Goal: Task Accomplishment & Management: Manage account settings

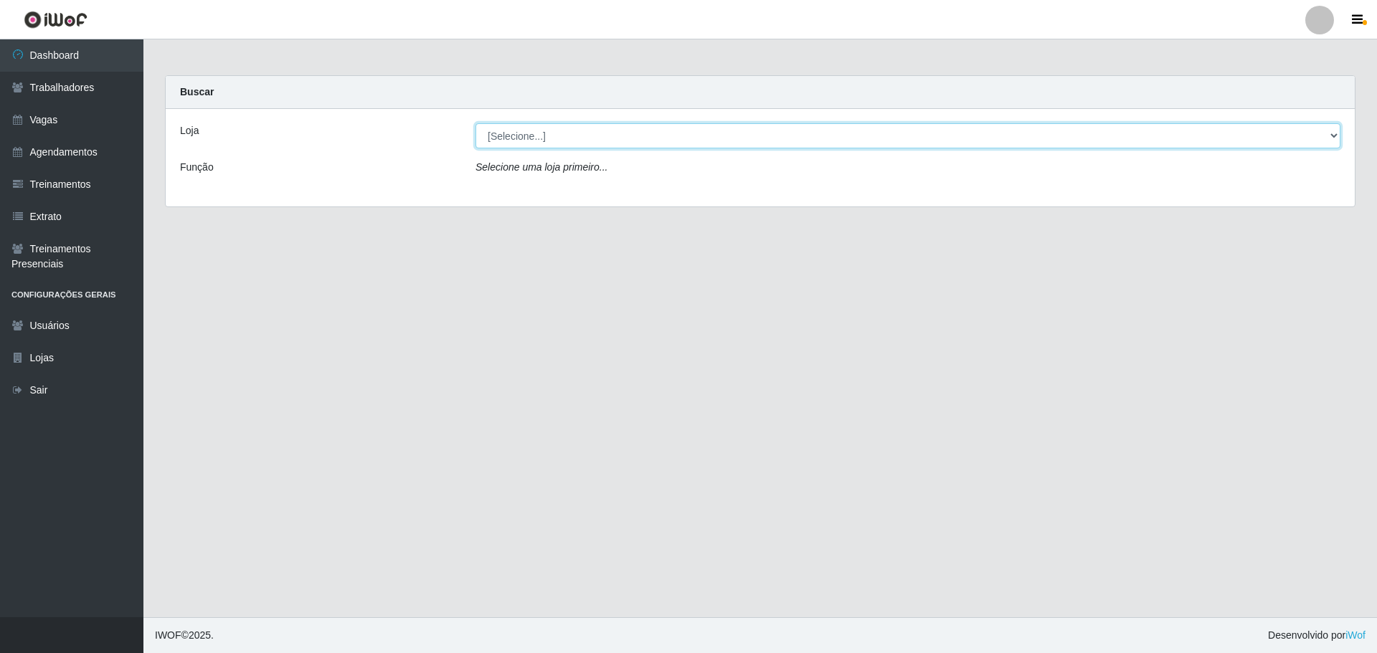
click at [736, 139] on select "[Selecione...] O ROSÁRIO ALIMENTOS" at bounding box center [908, 135] width 865 height 25
select select "349"
click at [476, 123] on select "[Selecione...] O ROSÁRIO ALIMENTOS" at bounding box center [908, 135] width 865 height 25
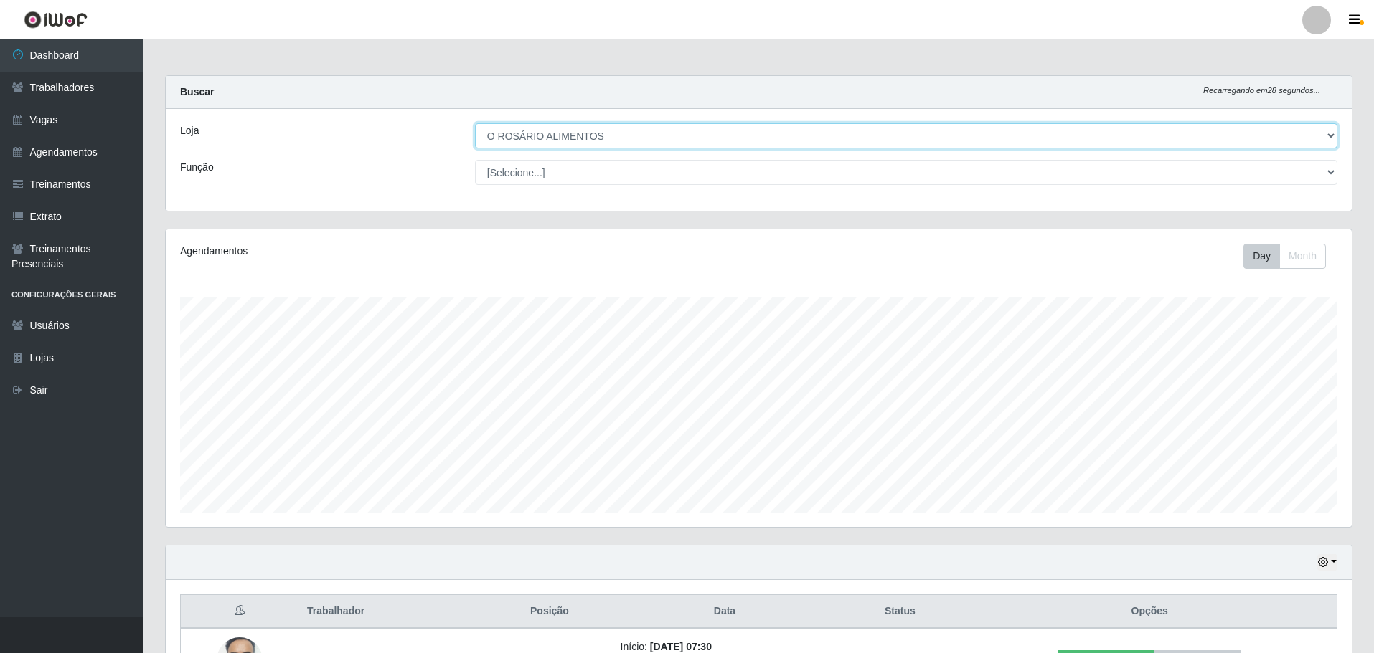
scroll to position [171, 0]
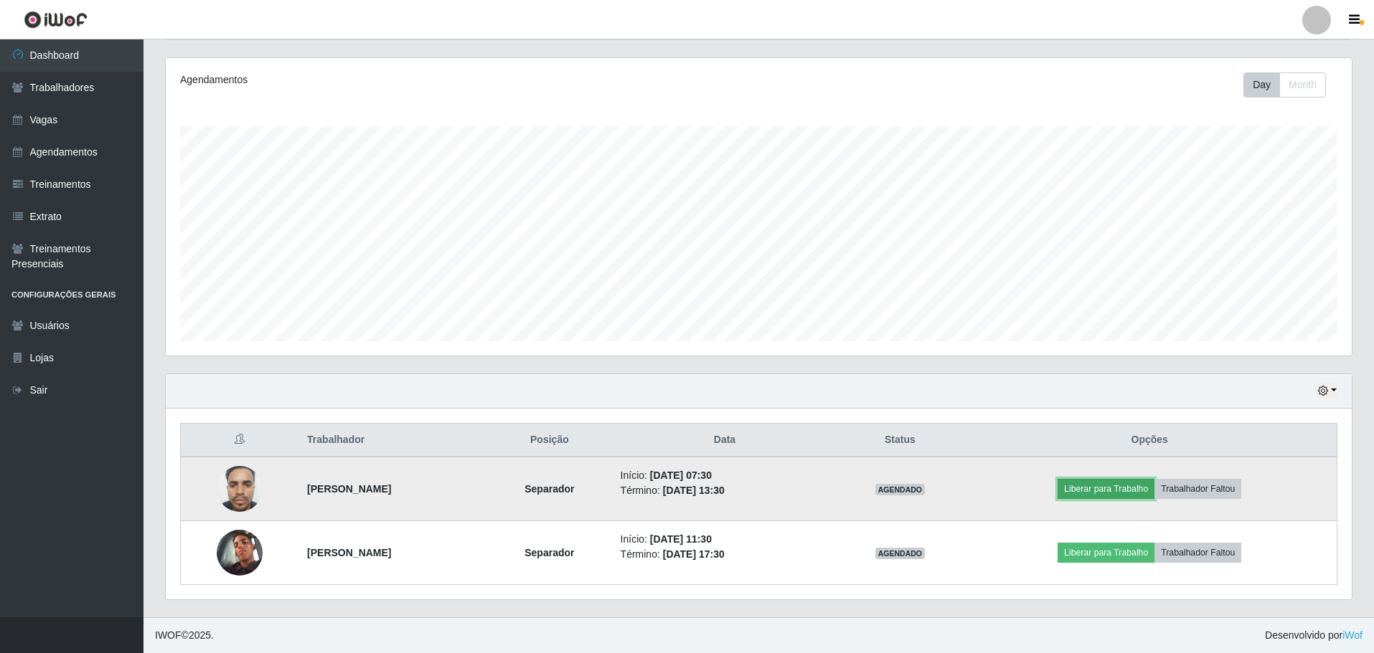
click at [1121, 494] on button "Liberar para Trabalho" at bounding box center [1105, 489] width 97 height 20
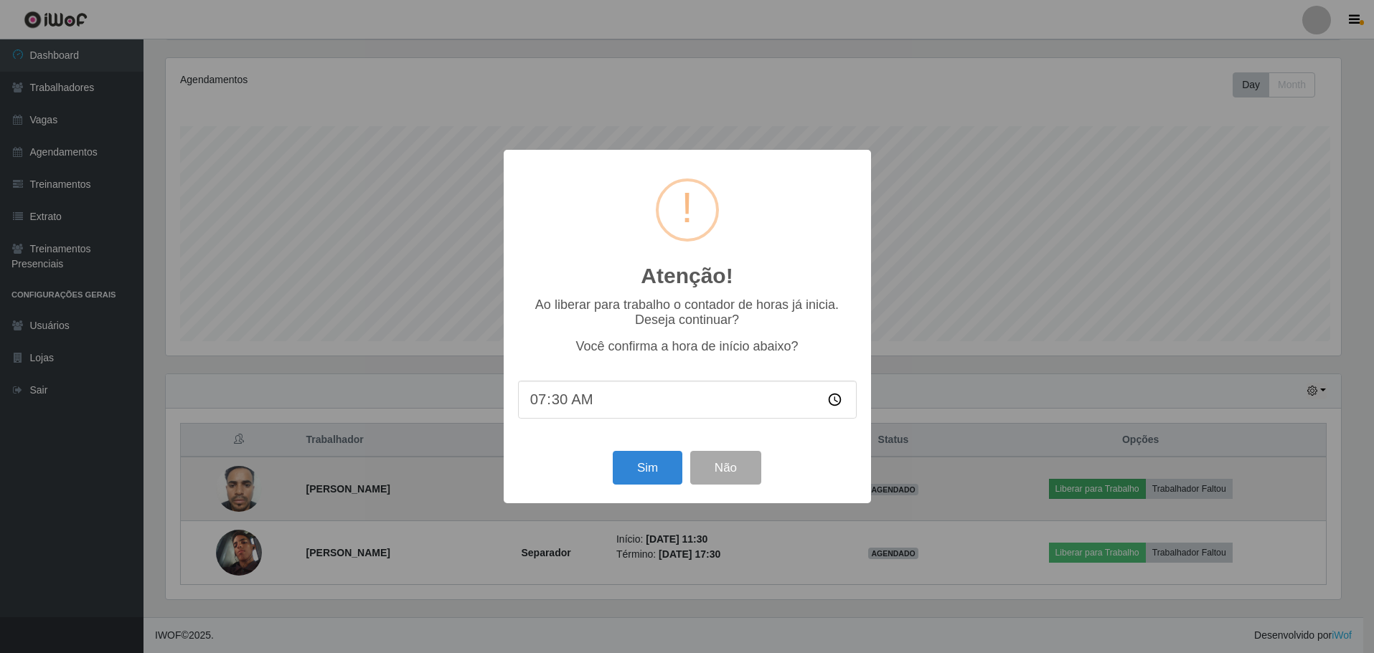
scroll to position [298, 1178]
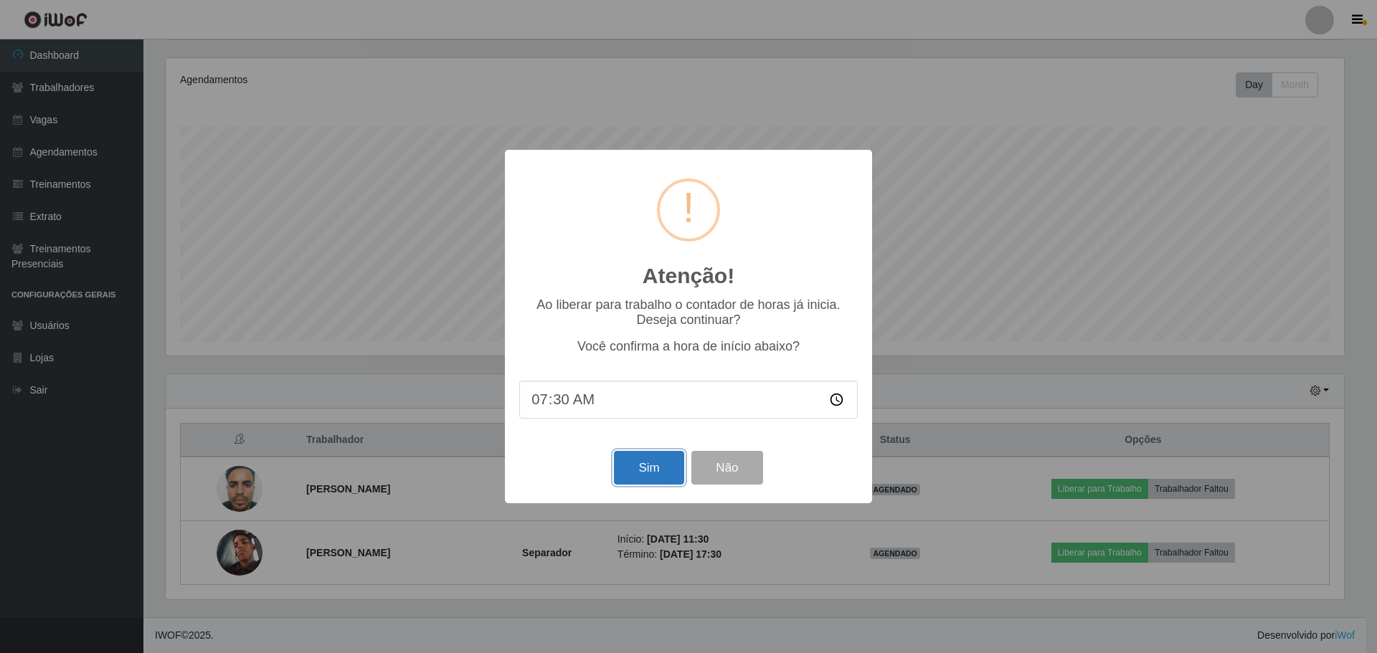
click at [625, 473] on button "Sim" at bounding box center [649, 468] width 70 height 34
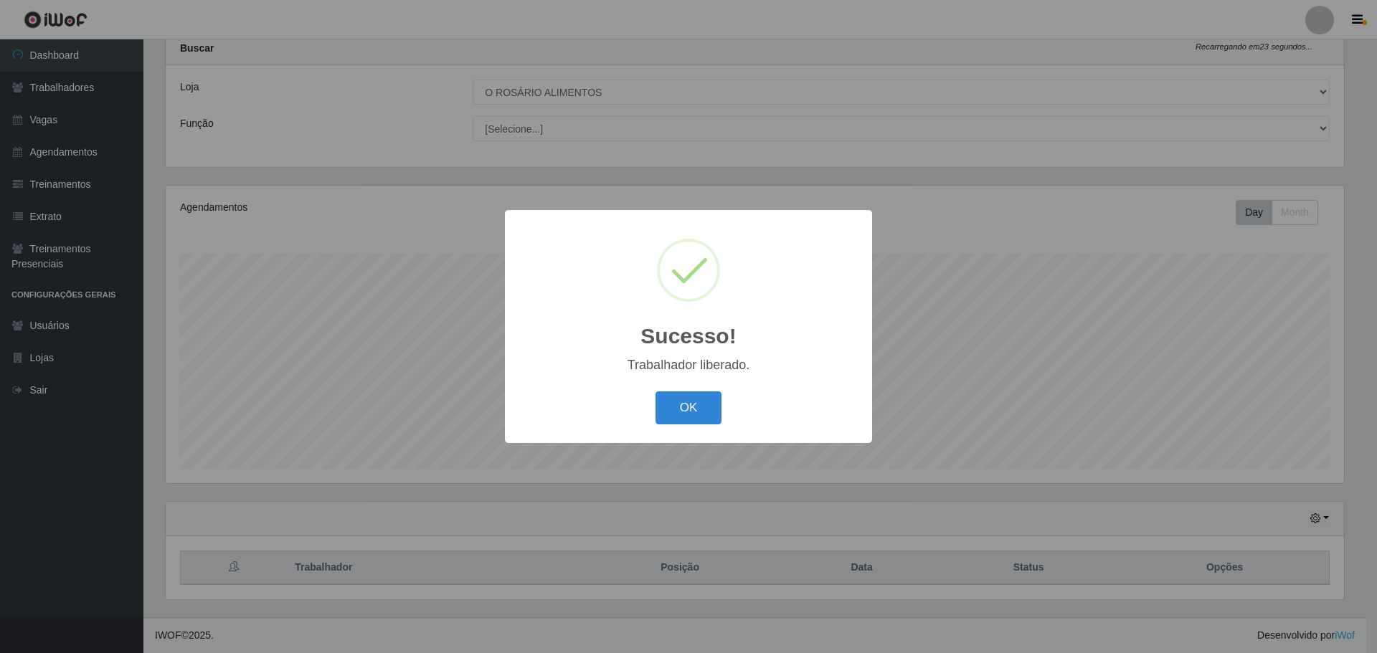
click at [656, 392] on button "OK" at bounding box center [689, 409] width 67 height 34
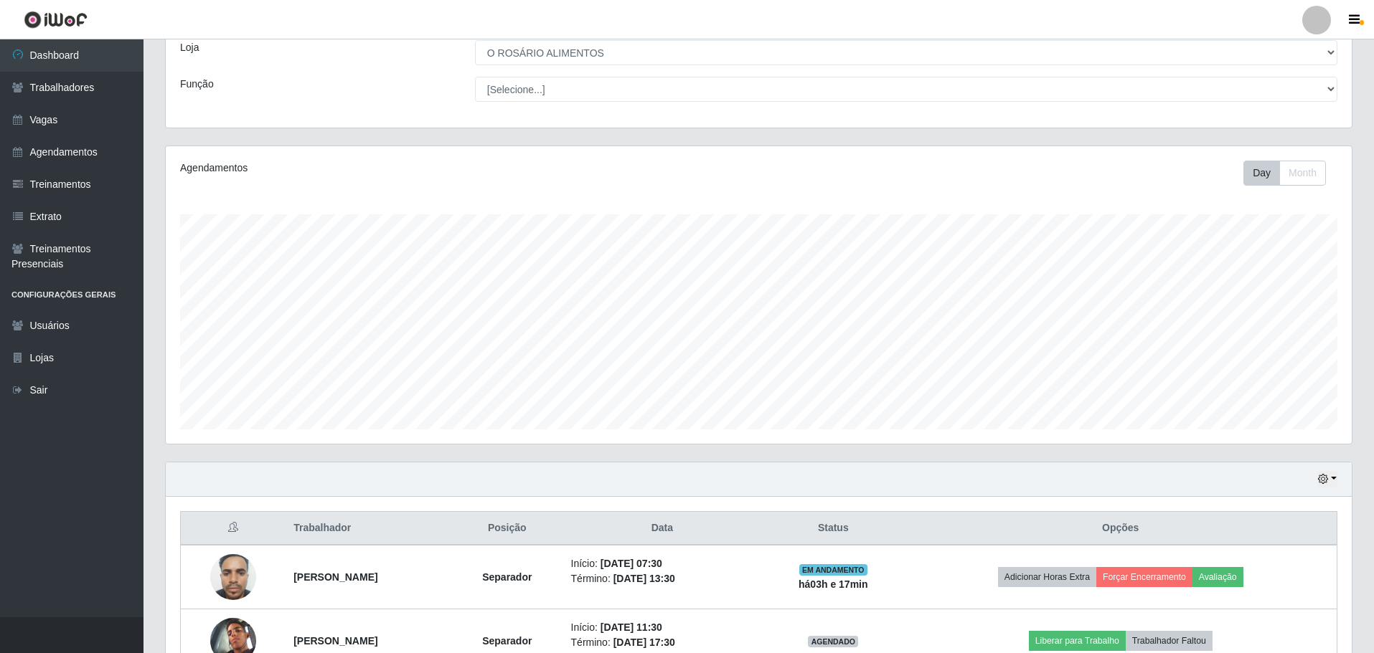
scroll to position [0, 0]
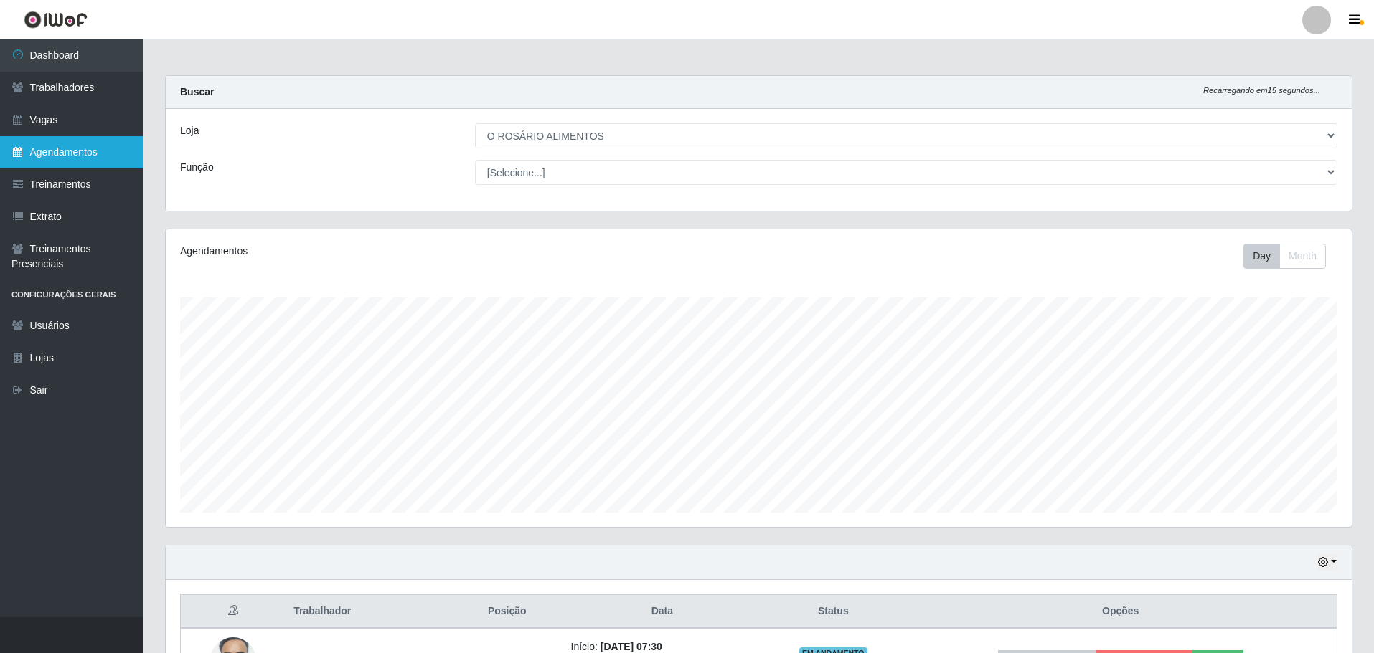
click at [82, 138] on link "Agendamentos" at bounding box center [71, 152] width 143 height 32
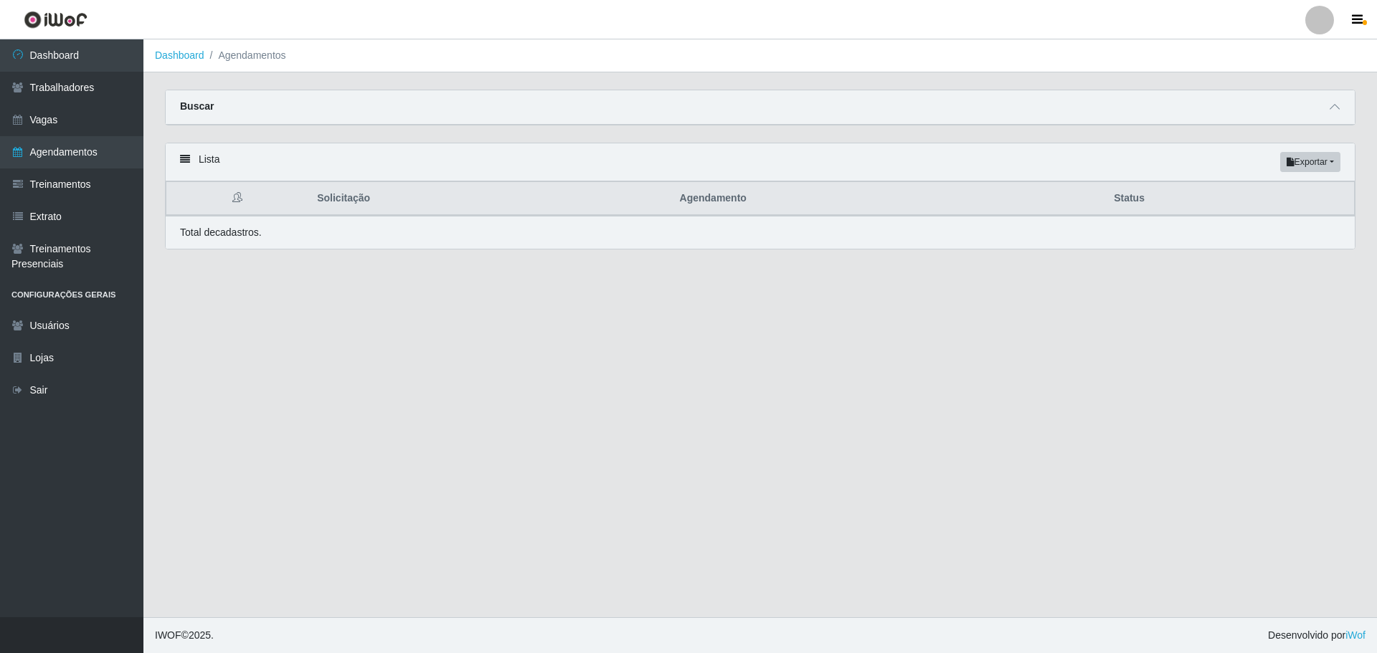
click at [382, 123] on div "Buscar" at bounding box center [760, 107] width 1189 height 34
click at [1327, 113] on span at bounding box center [1334, 107] width 17 height 16
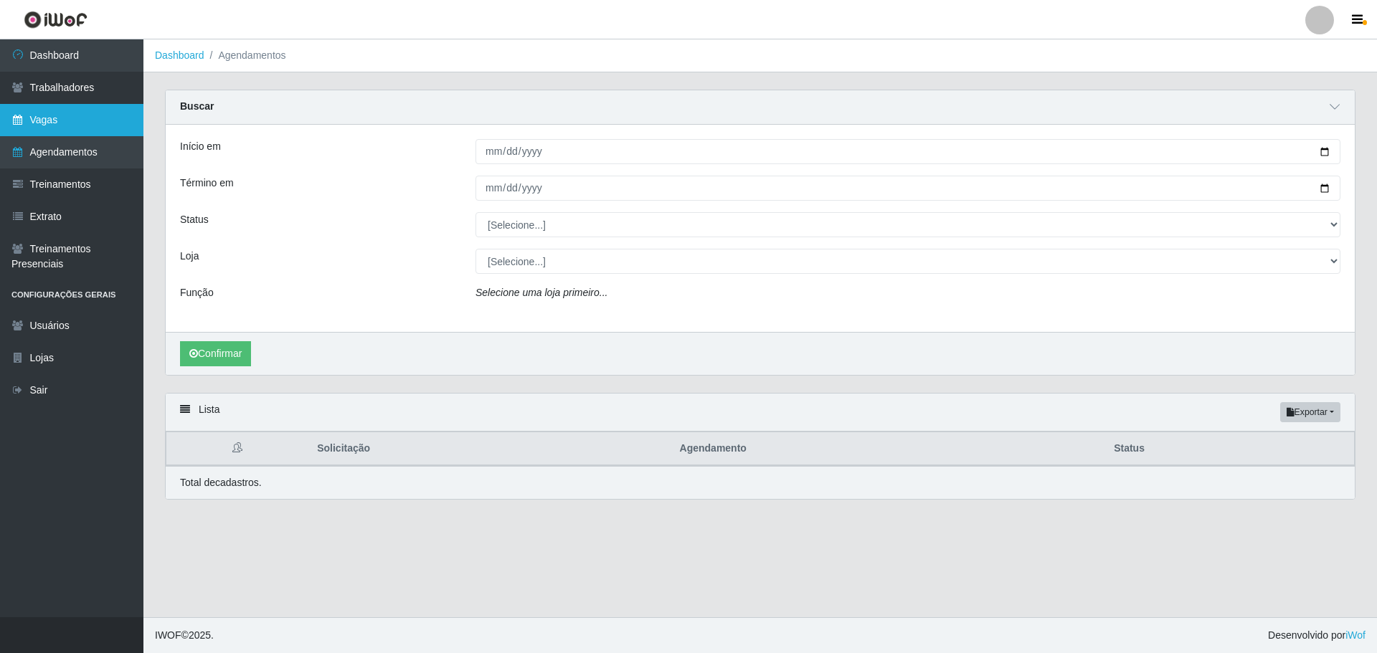
click at [45, 120] on link "Vagas" at bounding box center [71, 120] width 143 height 32
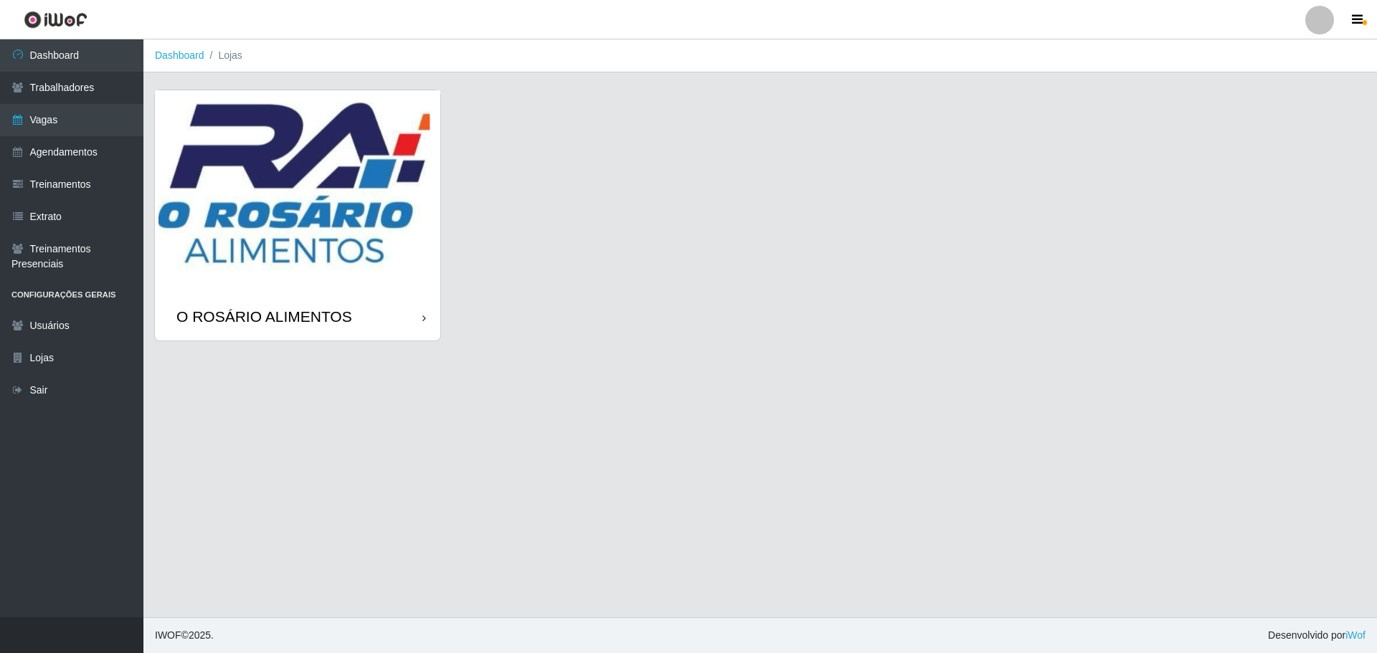
click at [307, 197] on img at bounding box center [297, 191] width 285 height 203
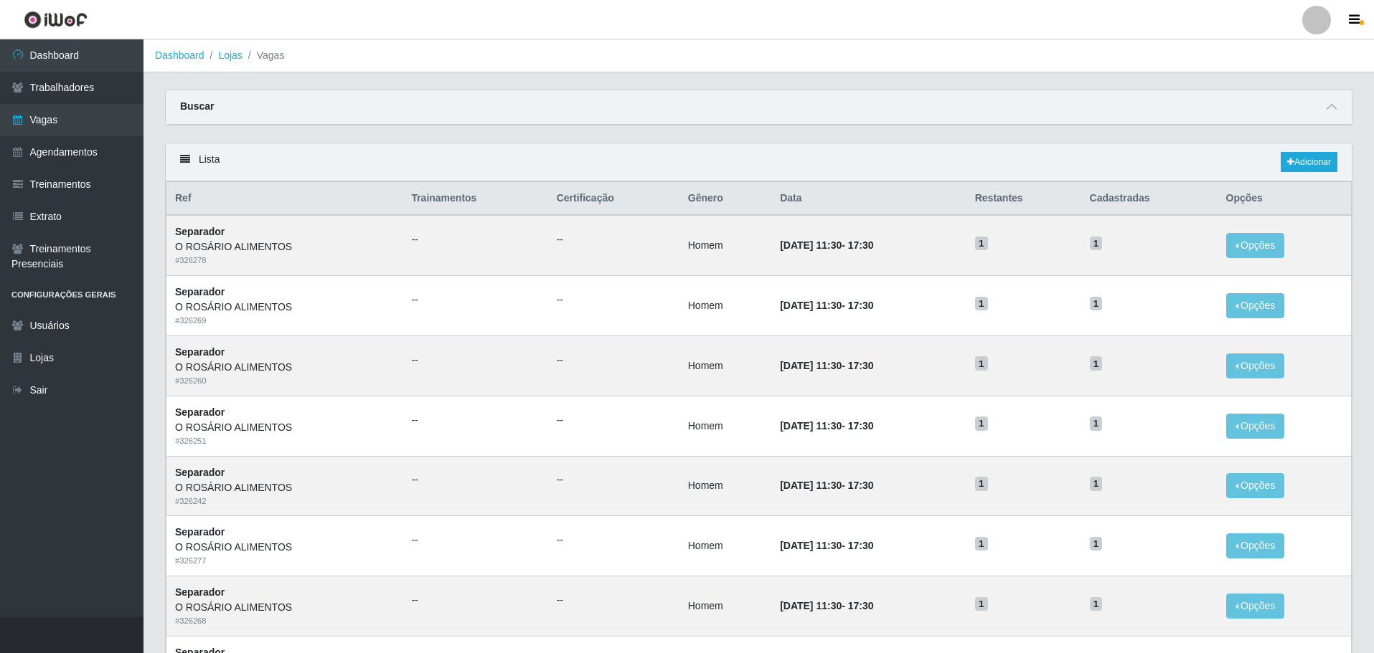
click at [392, 116] on div "Buscar" at bounding box center [759, 107] width 1186 height 34
click at [491, 114] on div "Buscar" at bounding box center [759, 107] width 1186 height 34
click at [1336, 108] on span at bounding box center [1331, 107] width 17 height 16
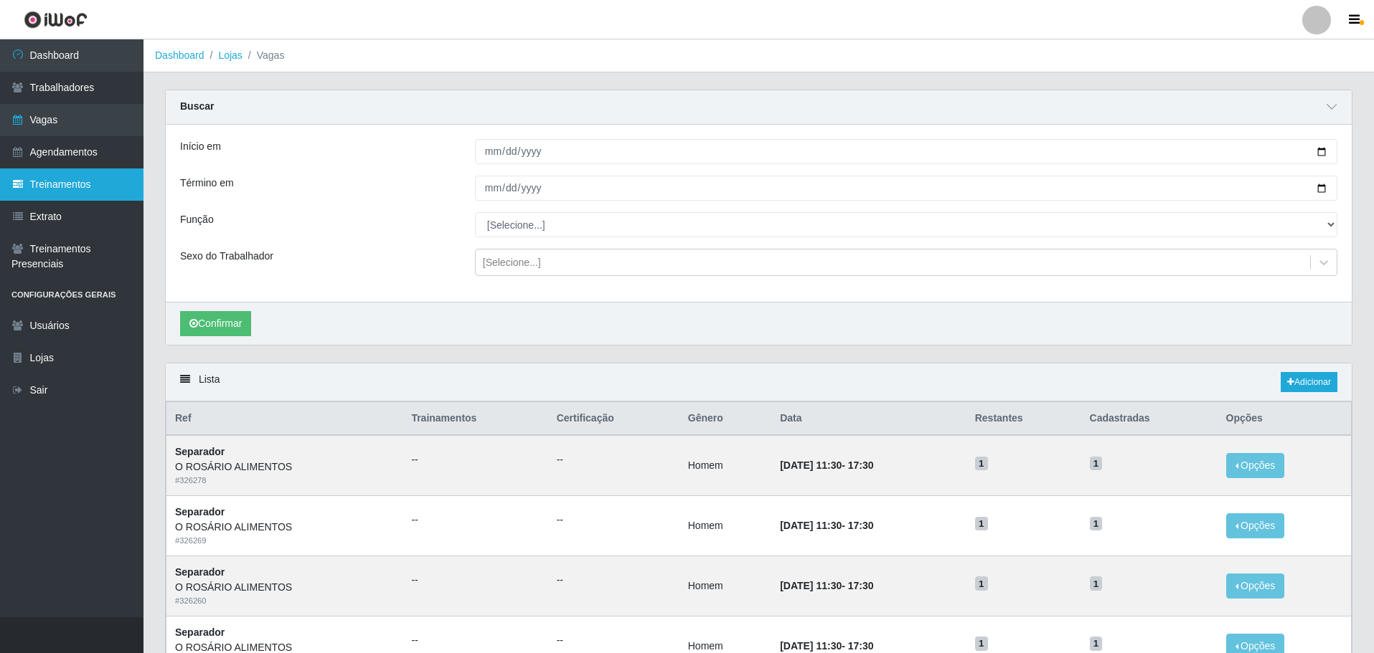
click at [57, 191] on link "Treinamentos" at bounding box center [71, 185] width 143 height 32
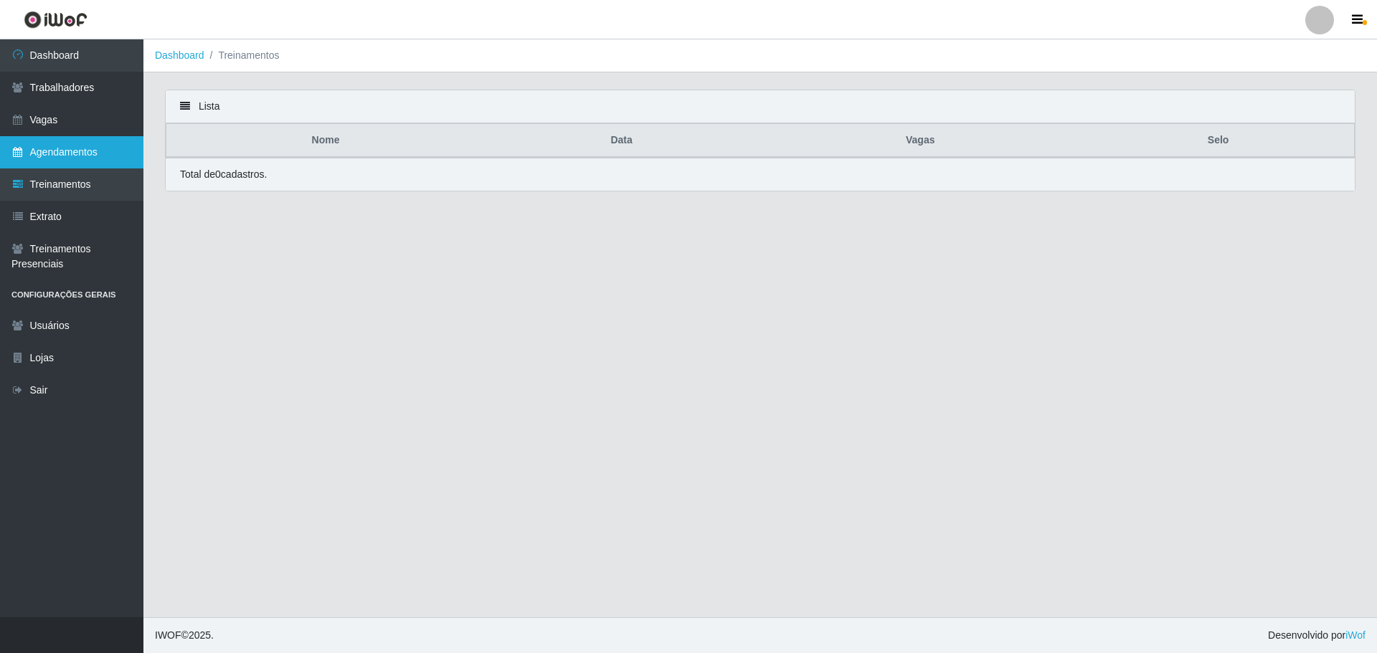
click at [57, 163] on link "Agendamentos" at bounding box center [71, 152] width 143 height 32
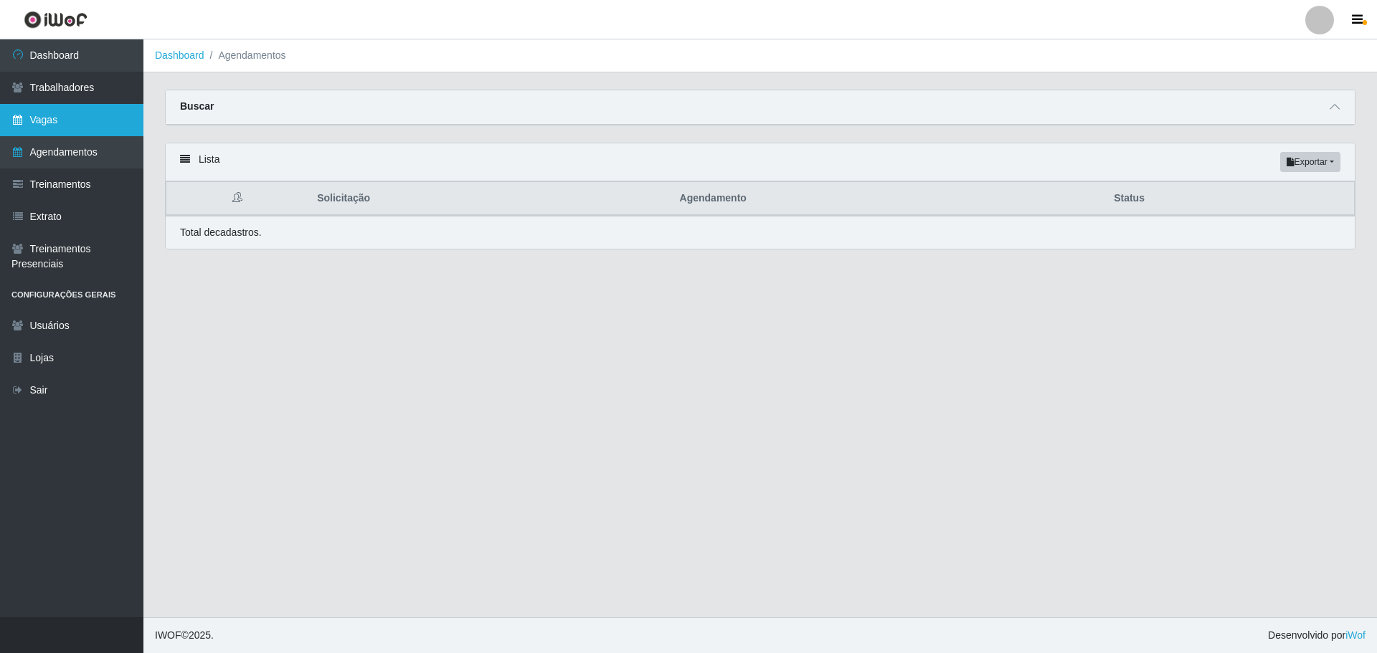
click at [53, 126] on link "Vagas" at bounding box center [71, 120] width 143 height 32
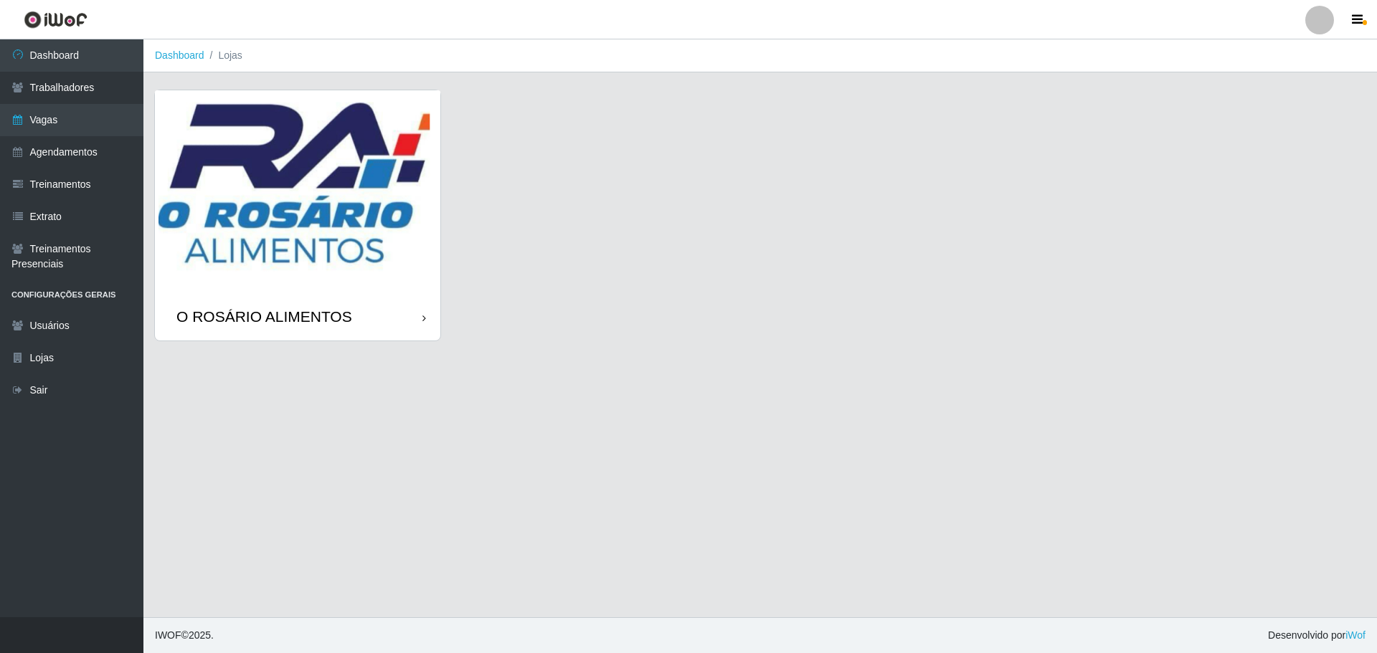
click at [338, 143] on img at bounding box center [297, 191] width 285 height 203
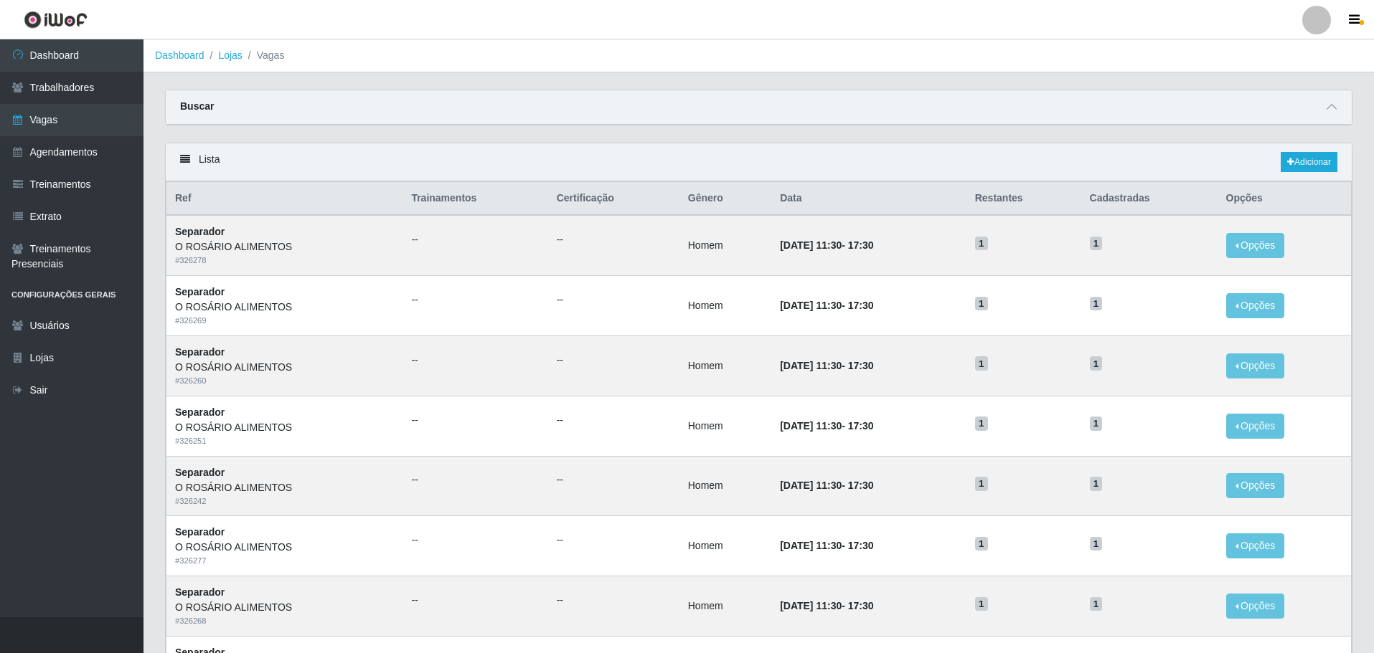
click at [622, 111] on div "Buscar" at bounding box center [759, 107] width 1186 height 34
click at [1335, 112] on icon at bounding box center [1331, 107] width 10 height 10
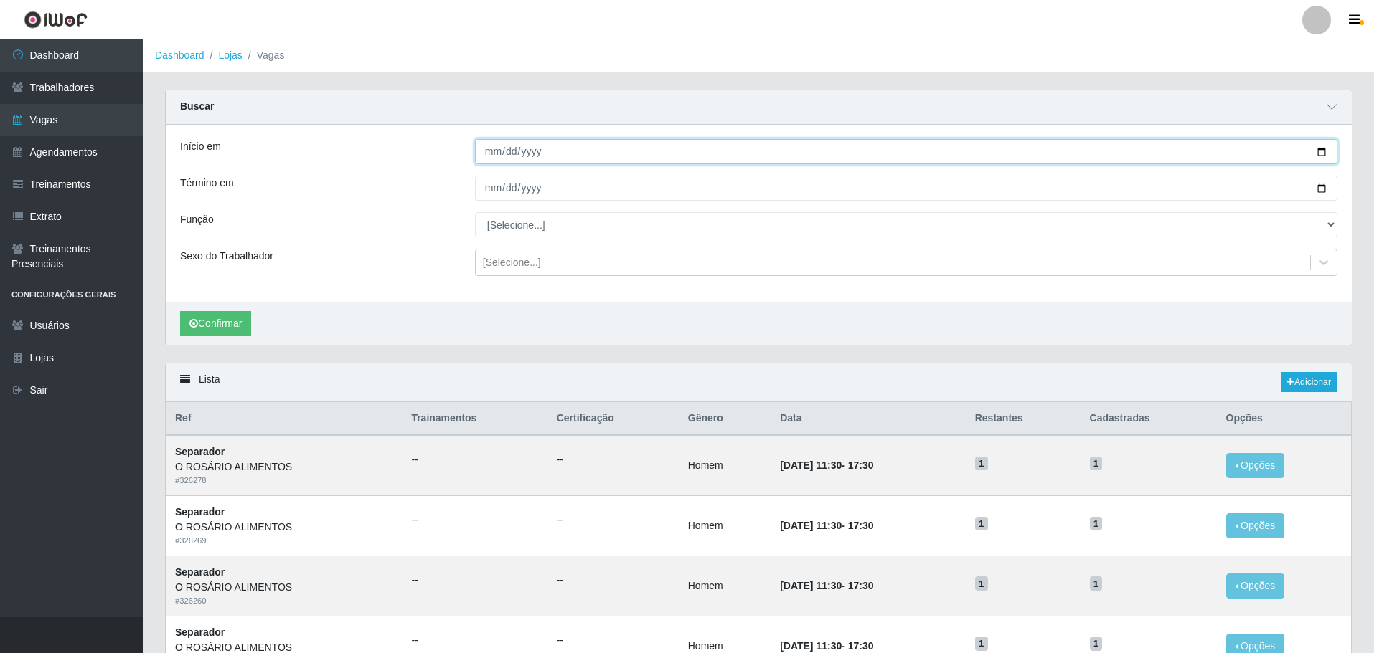
click at [1323, 154] on input "Início em" at bounding box center [906, 151] width 862 height 25
type input "2025-08-12"
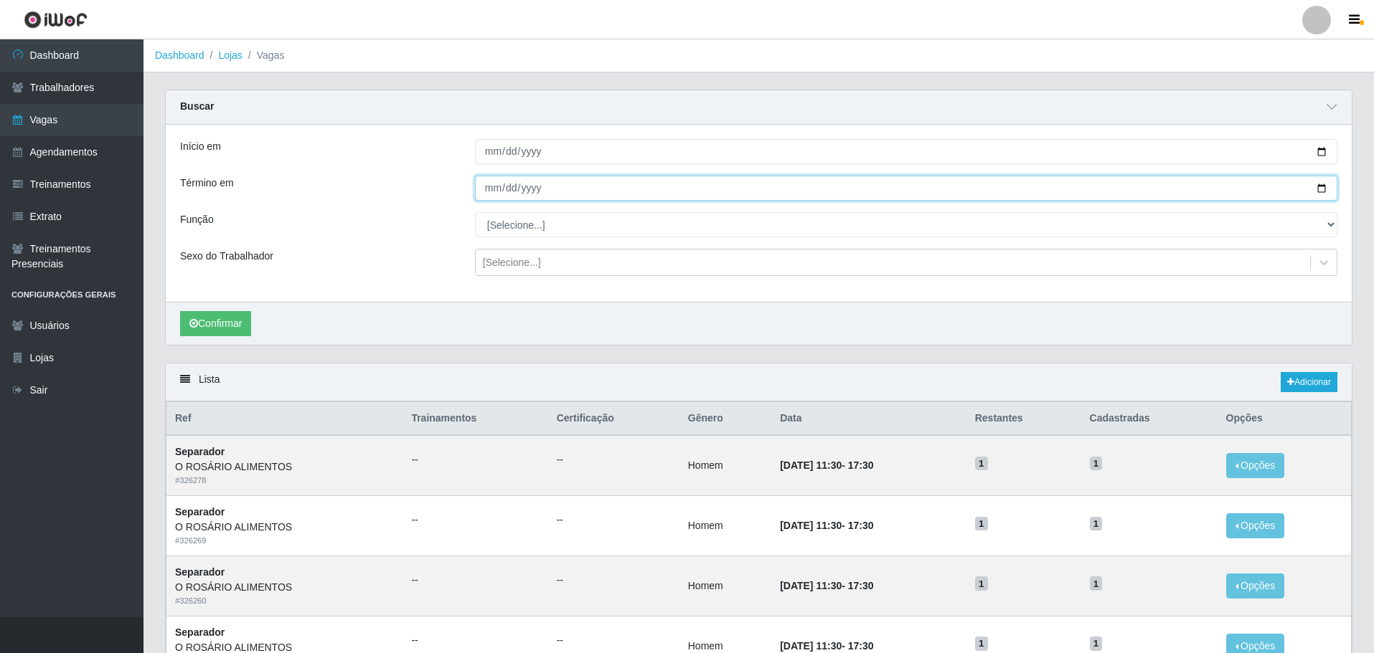
click at [1318, 189] on input "Término em" at bounding box center [906, 188] width 862 height 25
type input "2025-08-12"
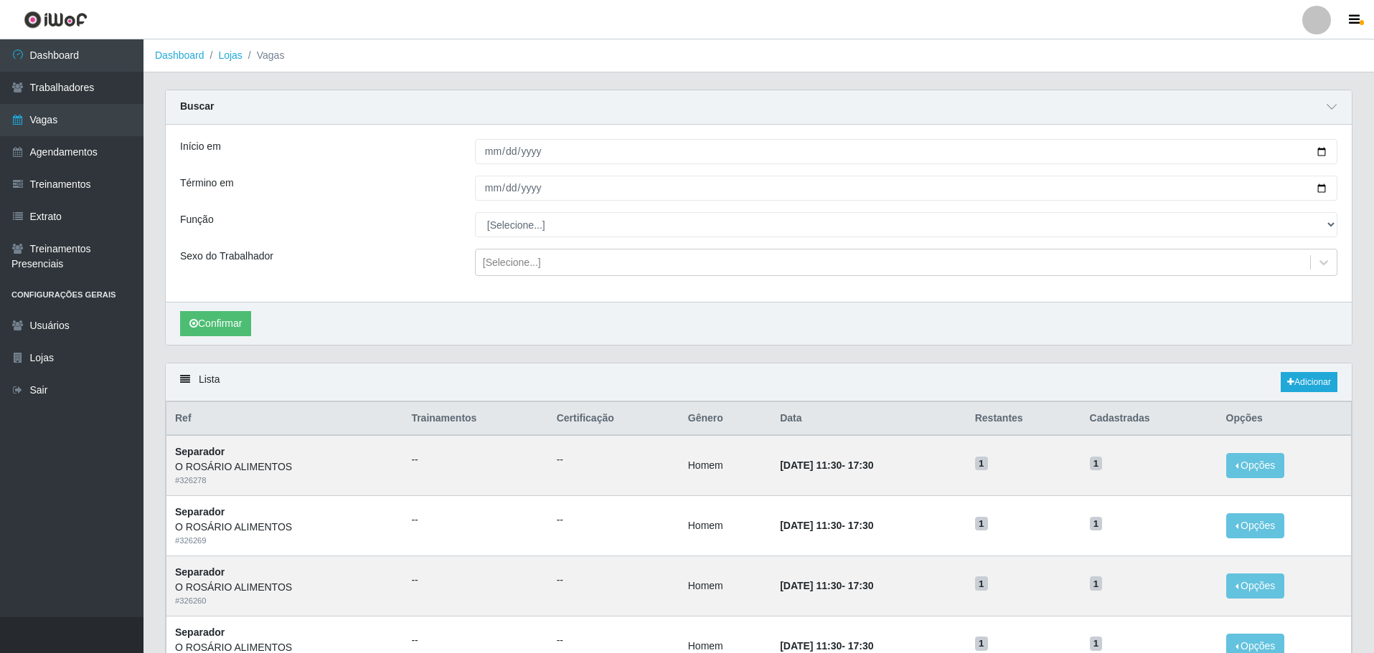
click at [516, 211] on div "Início em 2025-08-12 Término em 2025-08-12 Função [Selecione...] Auxiliar de De…" at bounding box center [759, 213] width 1186 height 177
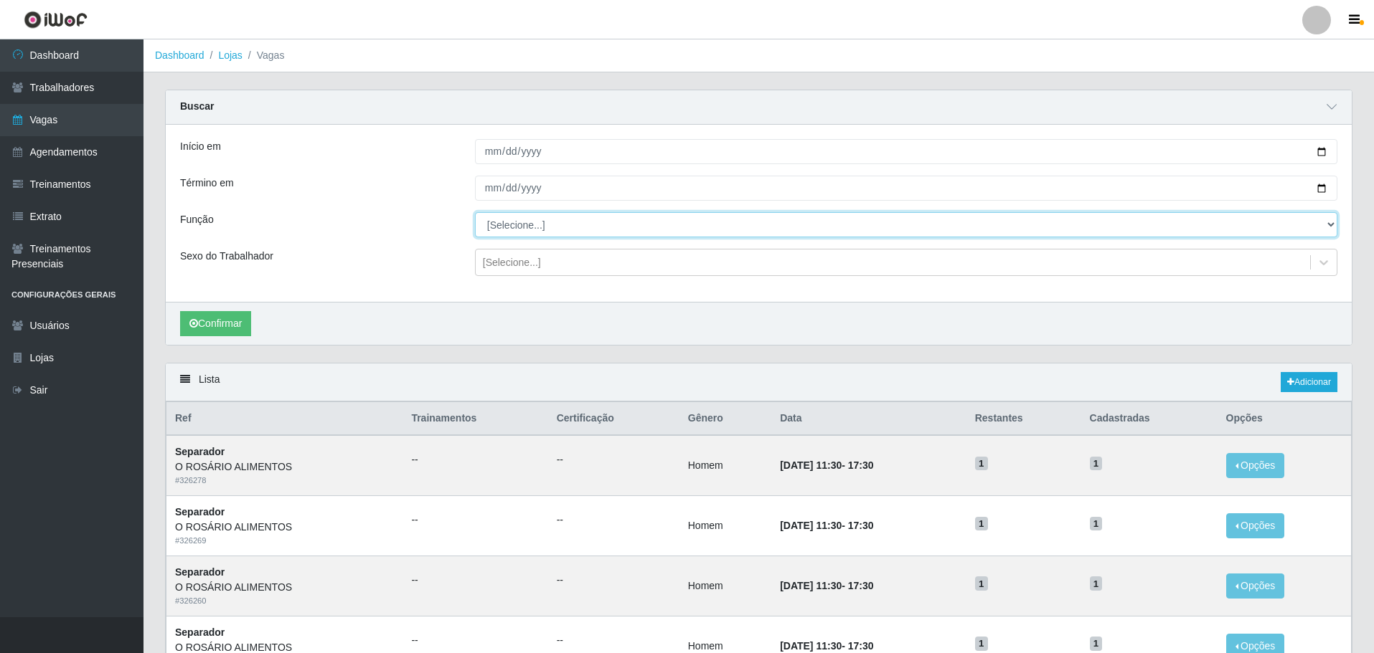
click at [519, 225] on select "[Selecione...] Auxiliar de Depósito Auxiliar de Depósito + Auxiliar de Depósito…" at bounding box center [906, 224] width 862 height 25
click at [676, 222] on select "[Selecione...] Auxiliar de Depósito Auxiliar de Depósito + Auxiliar de Depósito…" at bounding box center [906, 224] width 862 height 25
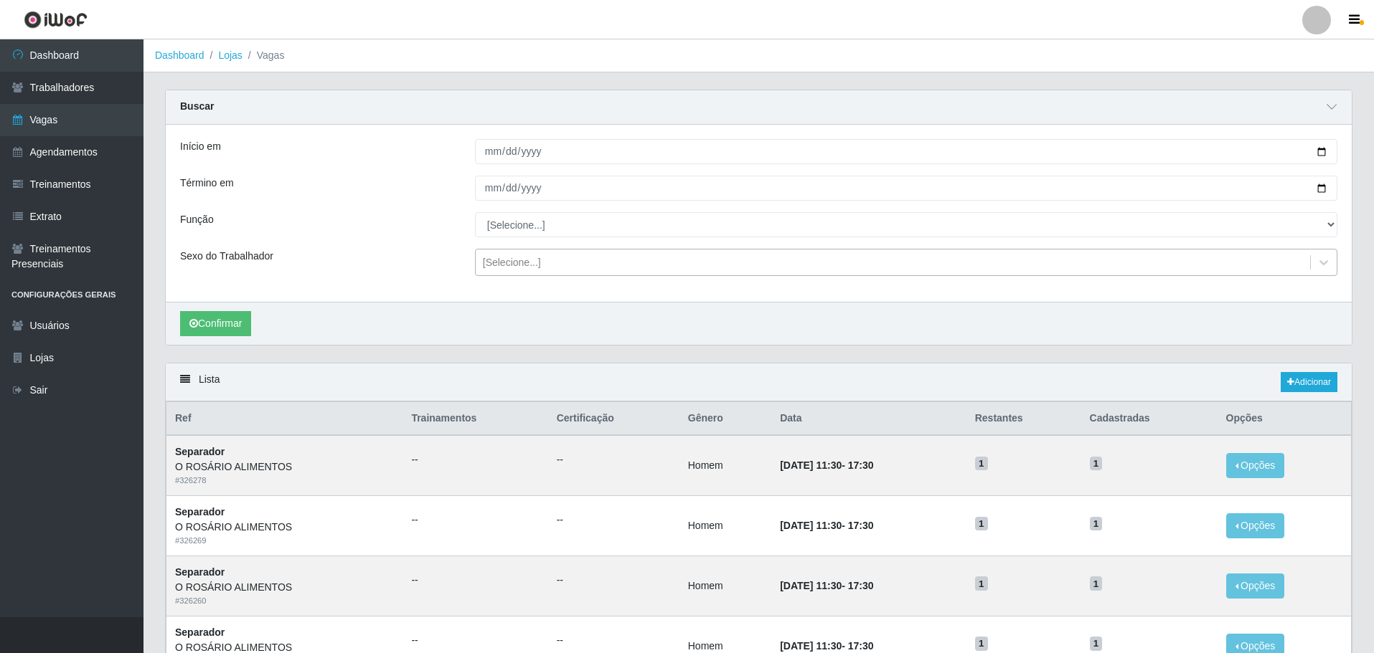
click at [564, 263] on div "[Selecione...]" at bounding box center [893, 263] width 834 height 24
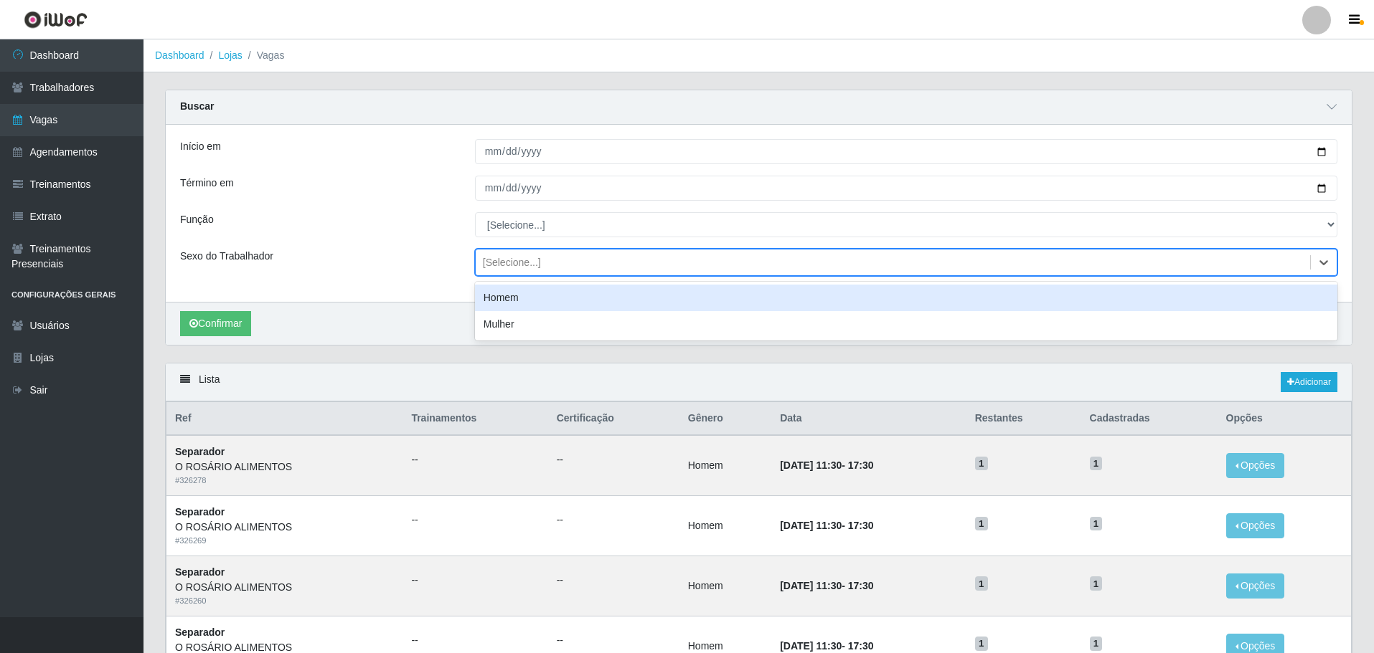
click at [564, 263] on div "[Selecione...]" at bounding box center [893, 263] width 834 height 24
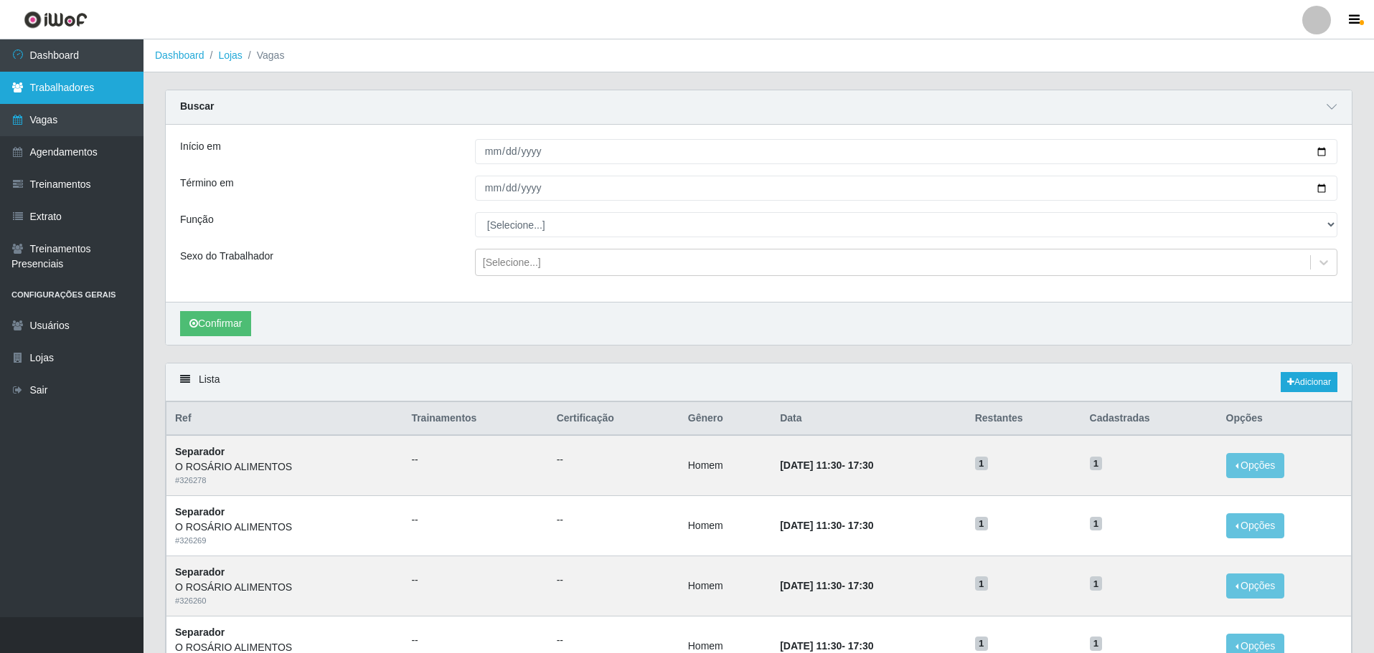
click at [76, 96] on link "Trabalhadores" at bounding box center [71, 88] width 143 height 32
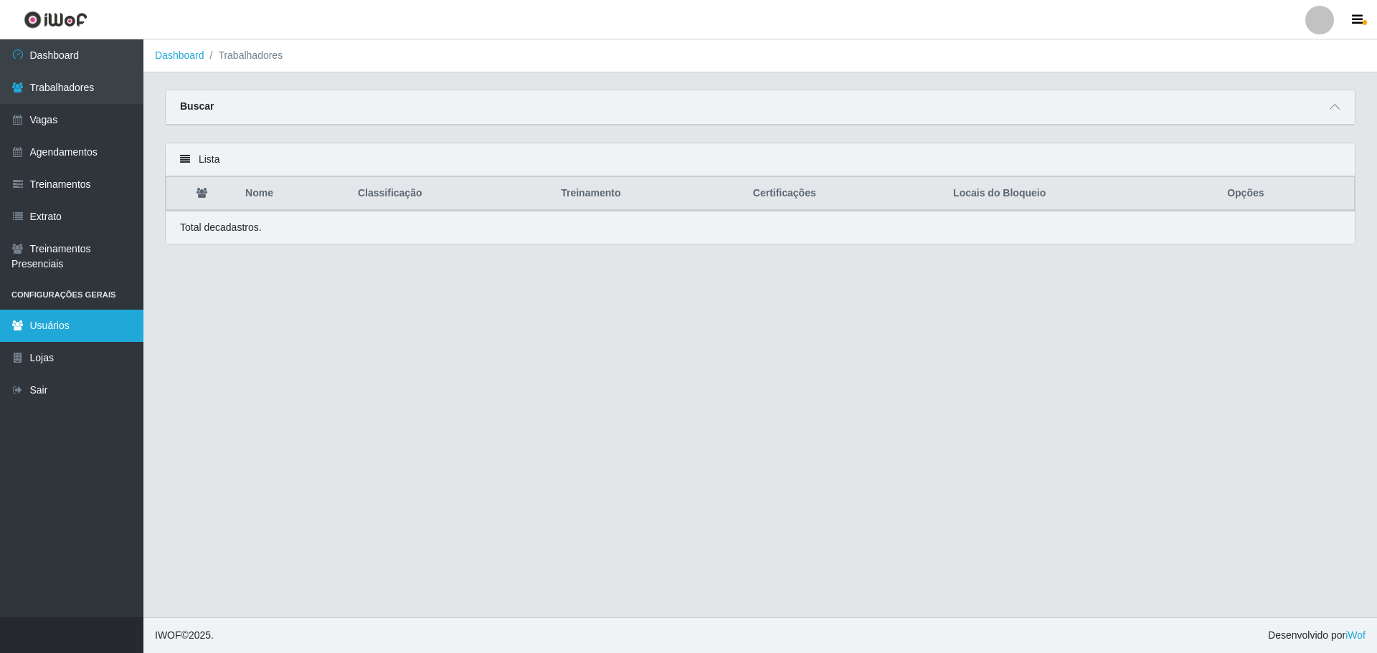
click at [60, 317] on link "Usuários" at bounding box center [71, 326] width 143 height 32
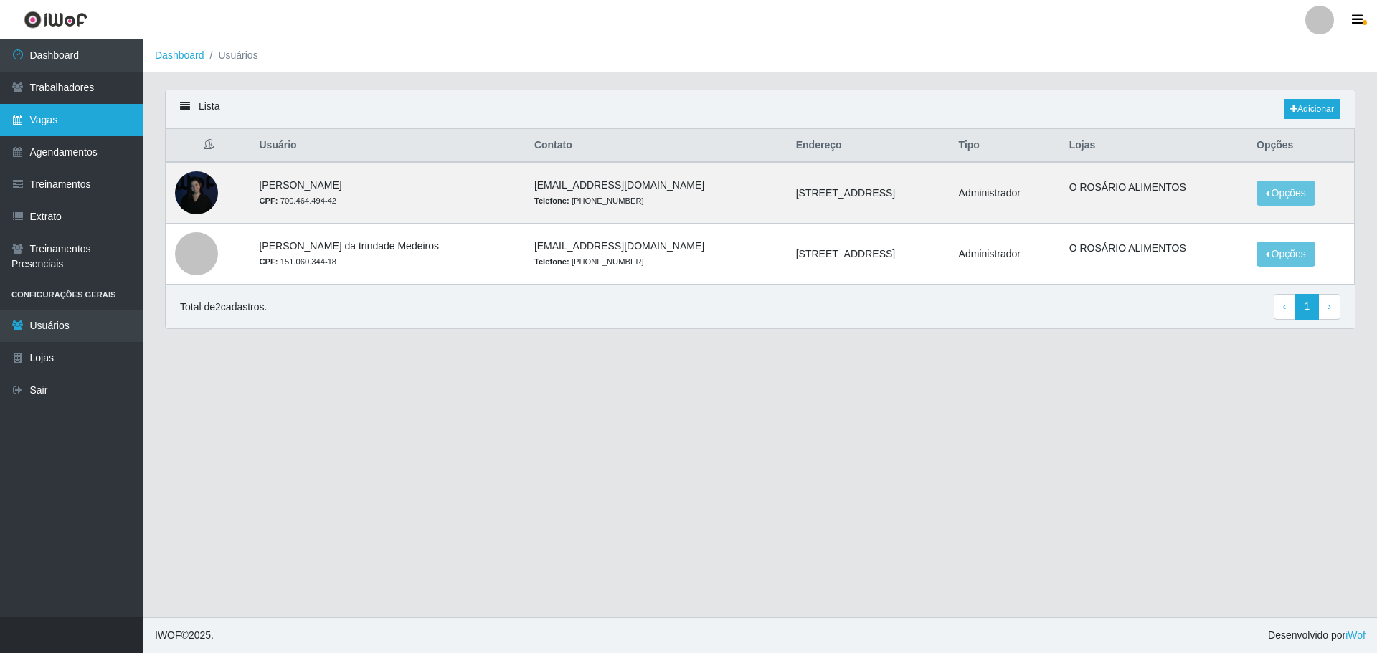
click at [52, 118] on link "Vagas" at bounding box center [71, 120] width 143 height 32
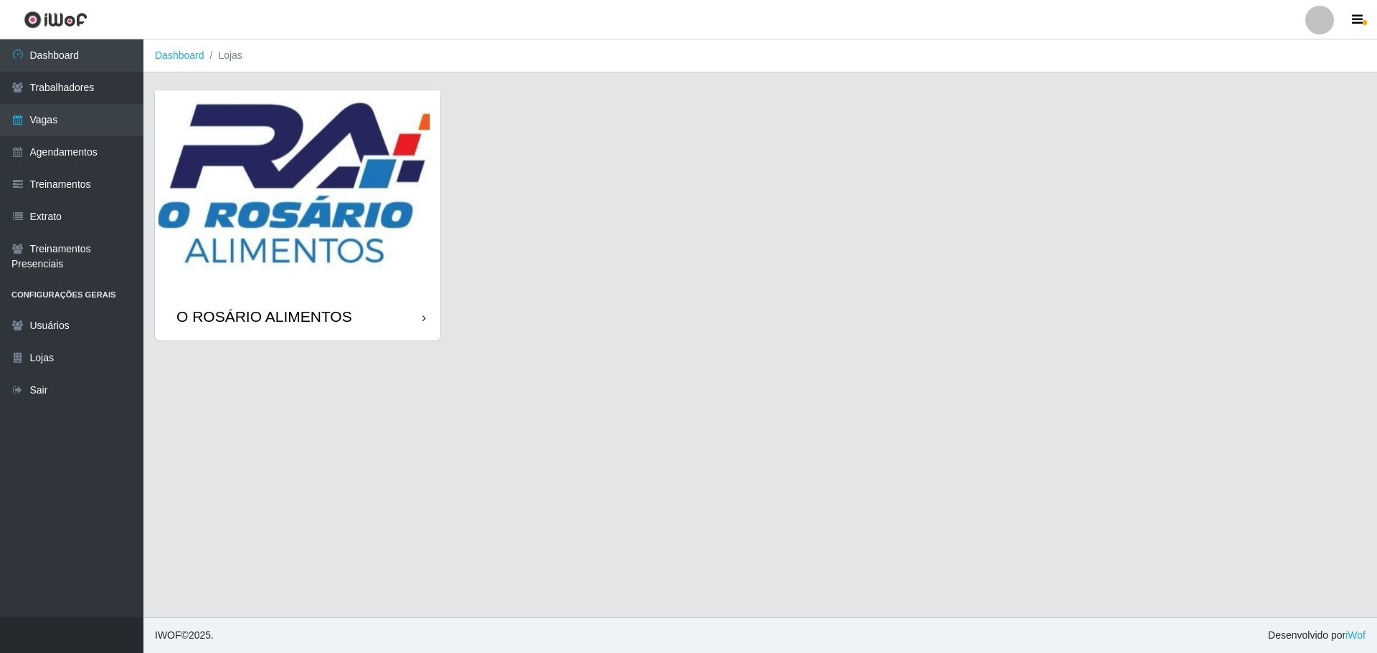
click at [496, 200] on div "O ROSÁRIO ALIMENTOS" at bounding box center [760, 224] width 1212 height 269
click at [395, 181] on img at bounding box center [297, 191] width 285 height 203
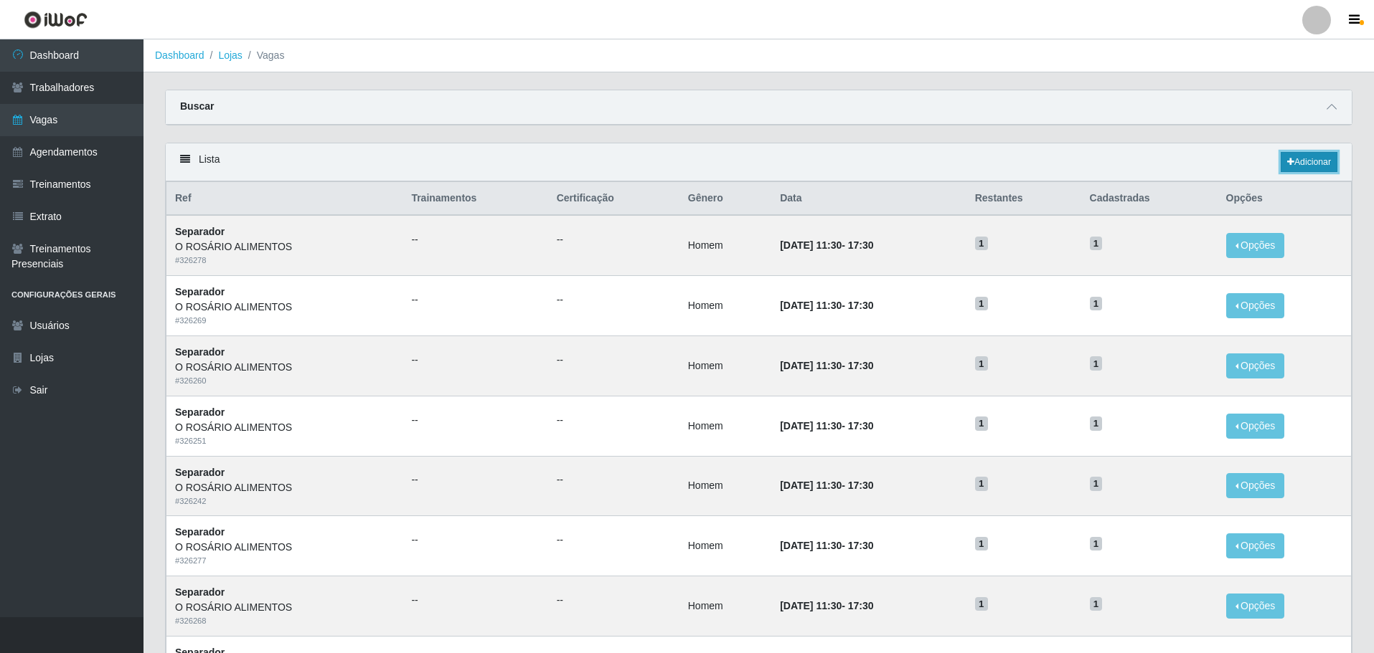
click at [1285, 156] on link "Adicionar" at bounding box center [1308, 162] width 57 height 20
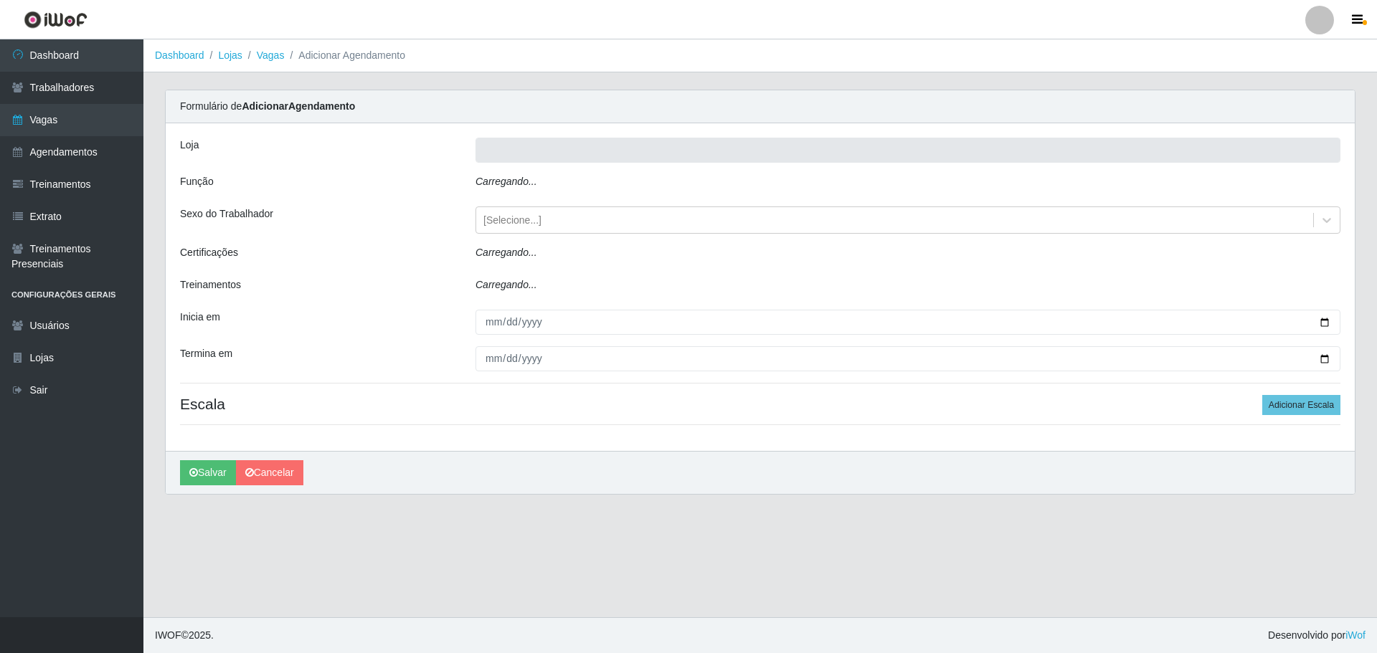
type input "O ROSÁRIO ALIMENTOS"
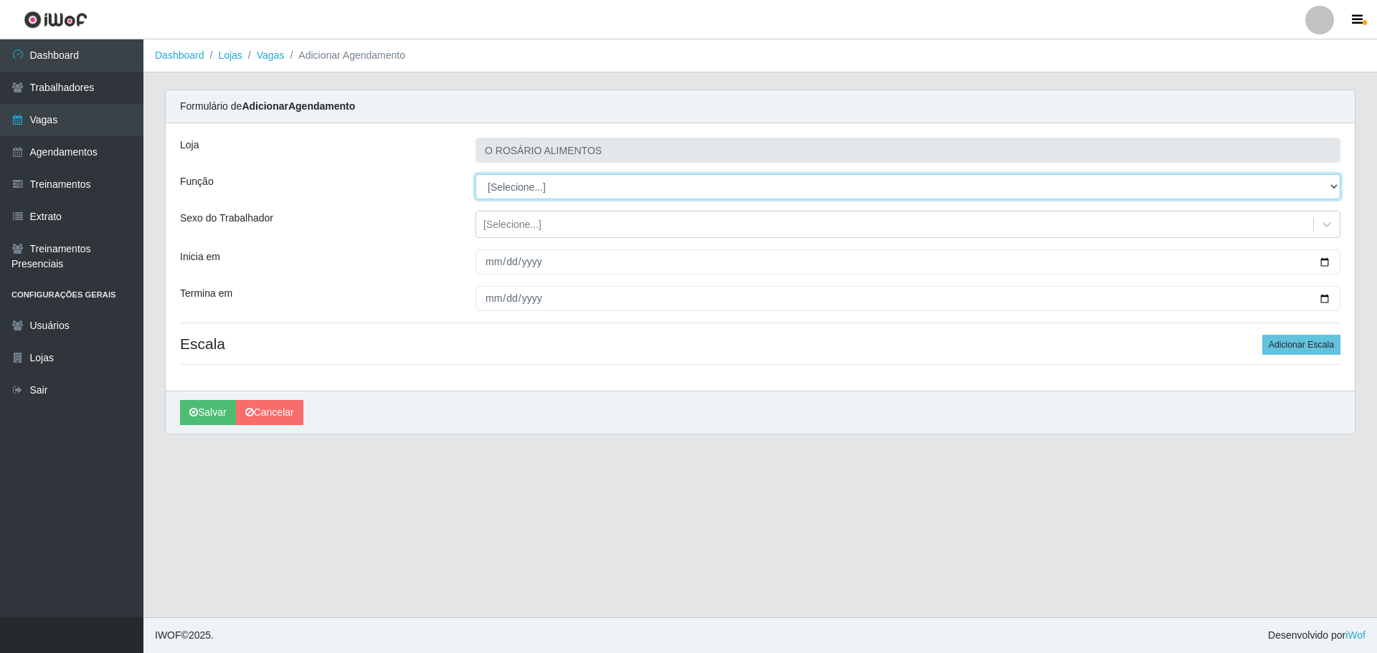
click at [490, 184] on select "[Selecione...] Auxiliar de Depósito Auxiliar de Depósito + Auxiliar de Depósito…" at bounding box center [908, 186] width 865 height 25
click at [476, 174] on select "[Selecione...] Auxiliar de Depósito Auxiliar de Depósito + Auxiliar de Depósito…" at bounding box center [908, 186] width 865 height 25
click at [548, 216] on div "[Selecione...]" at bounding box center [894, 225] width 837 height 24
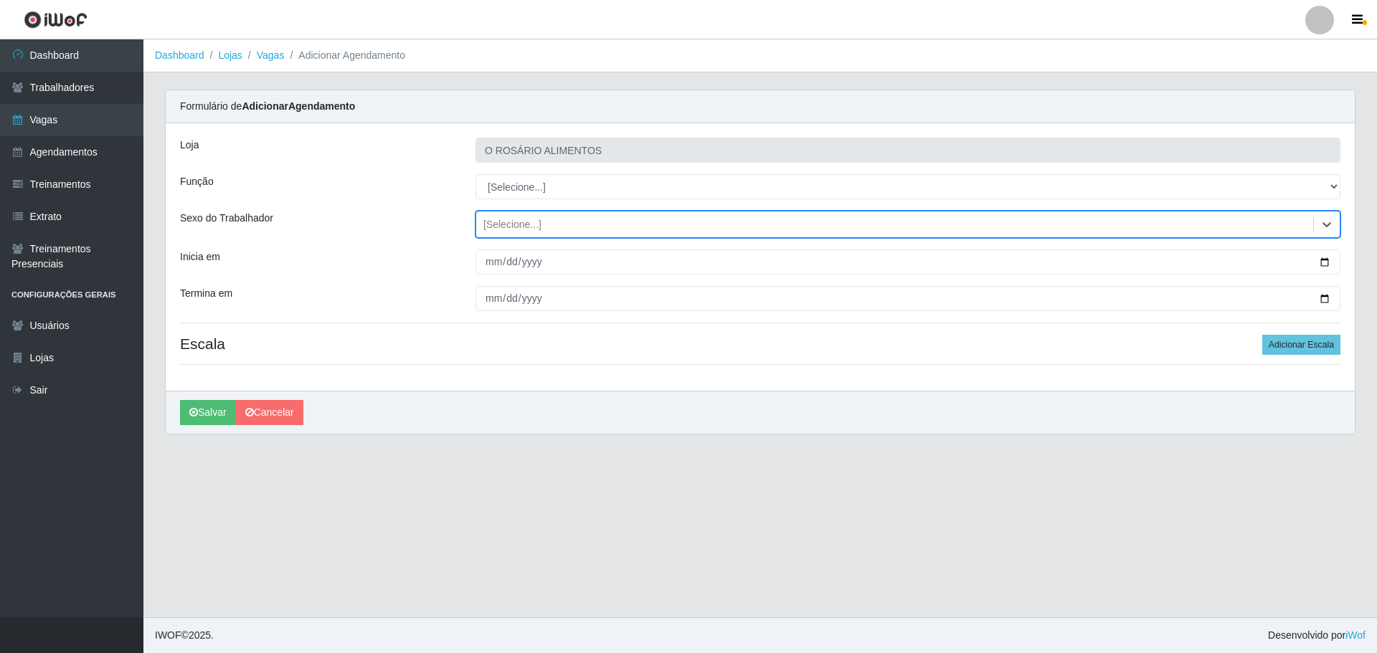
click at [548, 216] on div "[Selecione...]" at bounding box center [894, 225] width 837 height 24
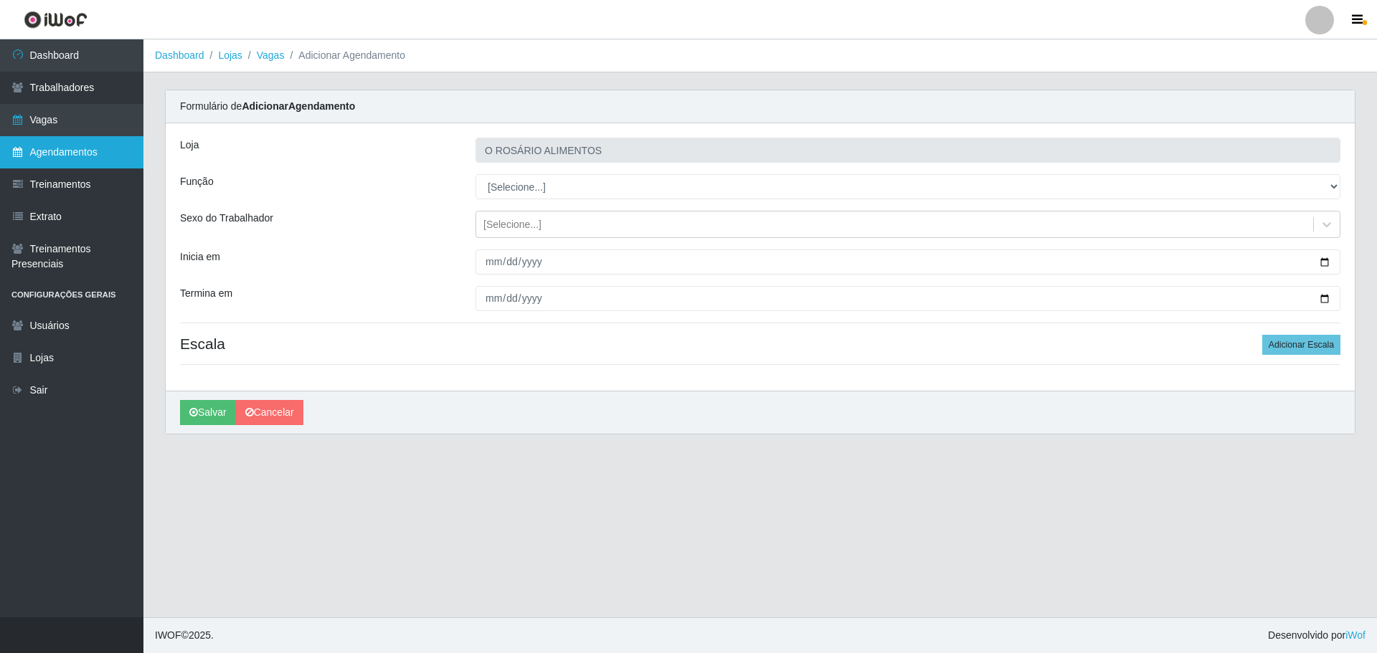
click at [120, 166] on link "Agendamentos" at bounding box center [71, 152] width 143 height 32
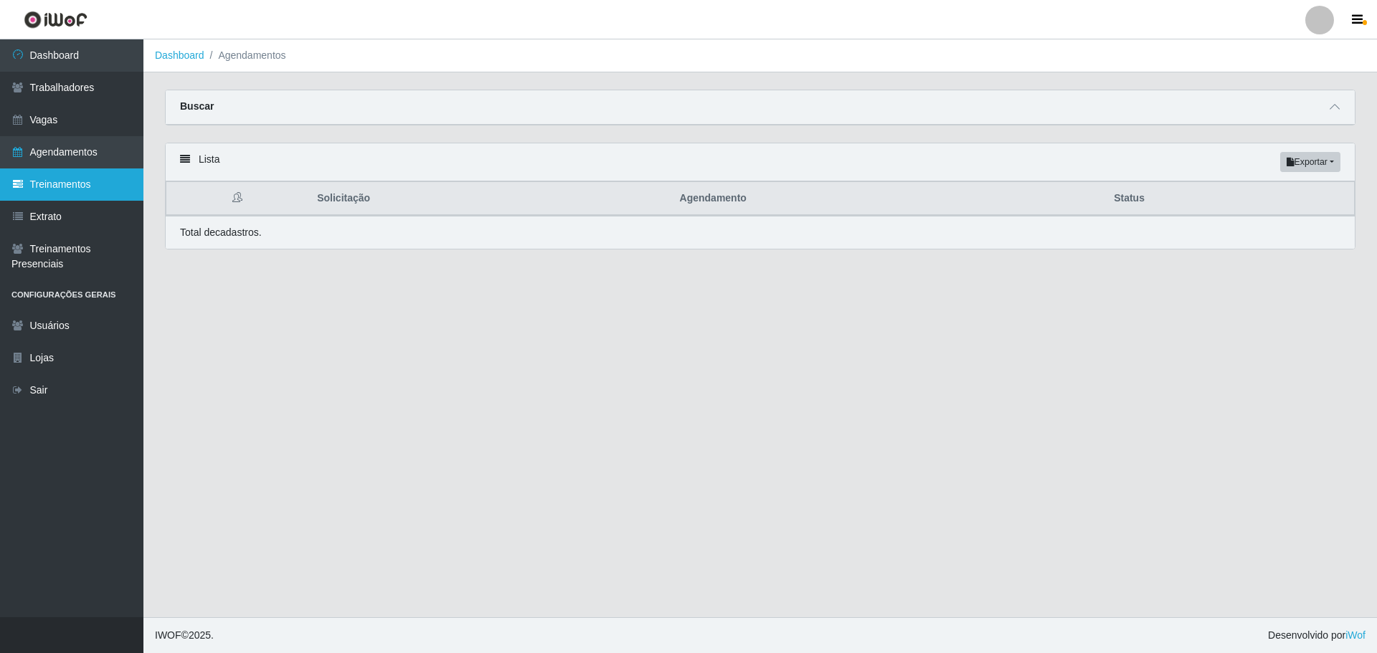
click at [87, 189] on link "Treinamentos" at bounding box center [71, 185] width 143 height 32
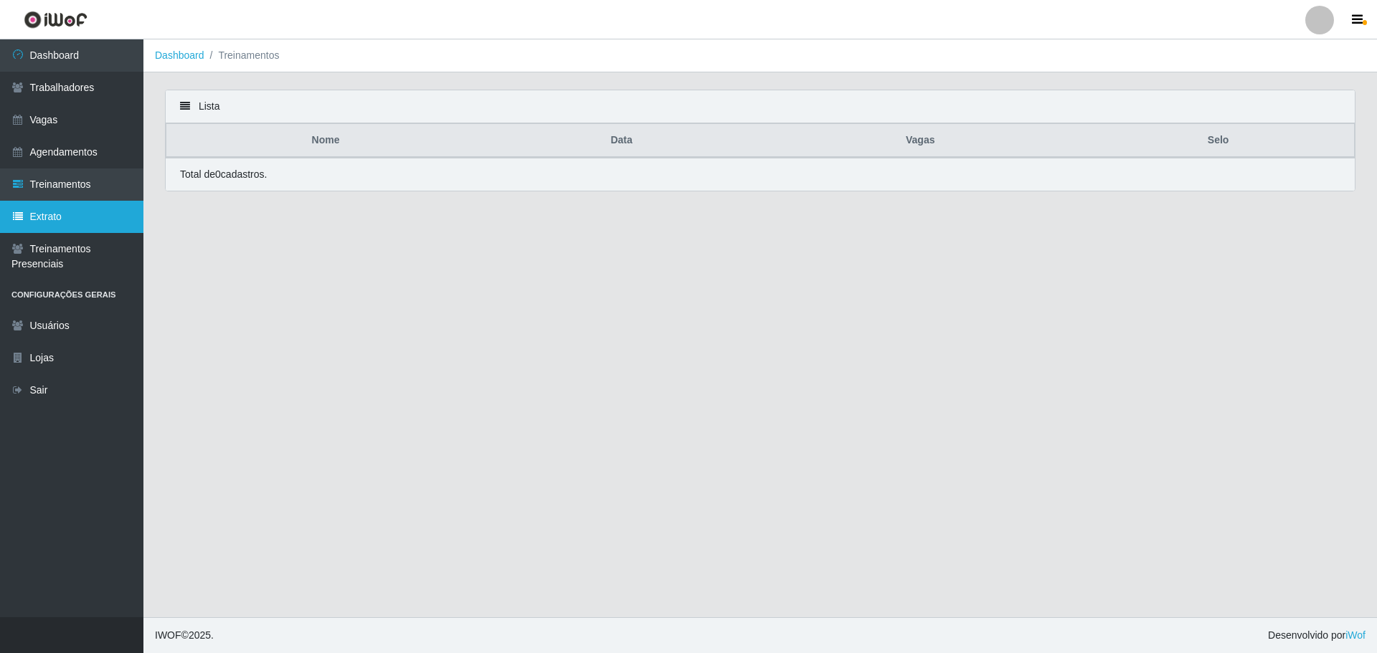
click at [65, 228] on link "Extrato" at bounding box center [71, 217] width 143 height 32
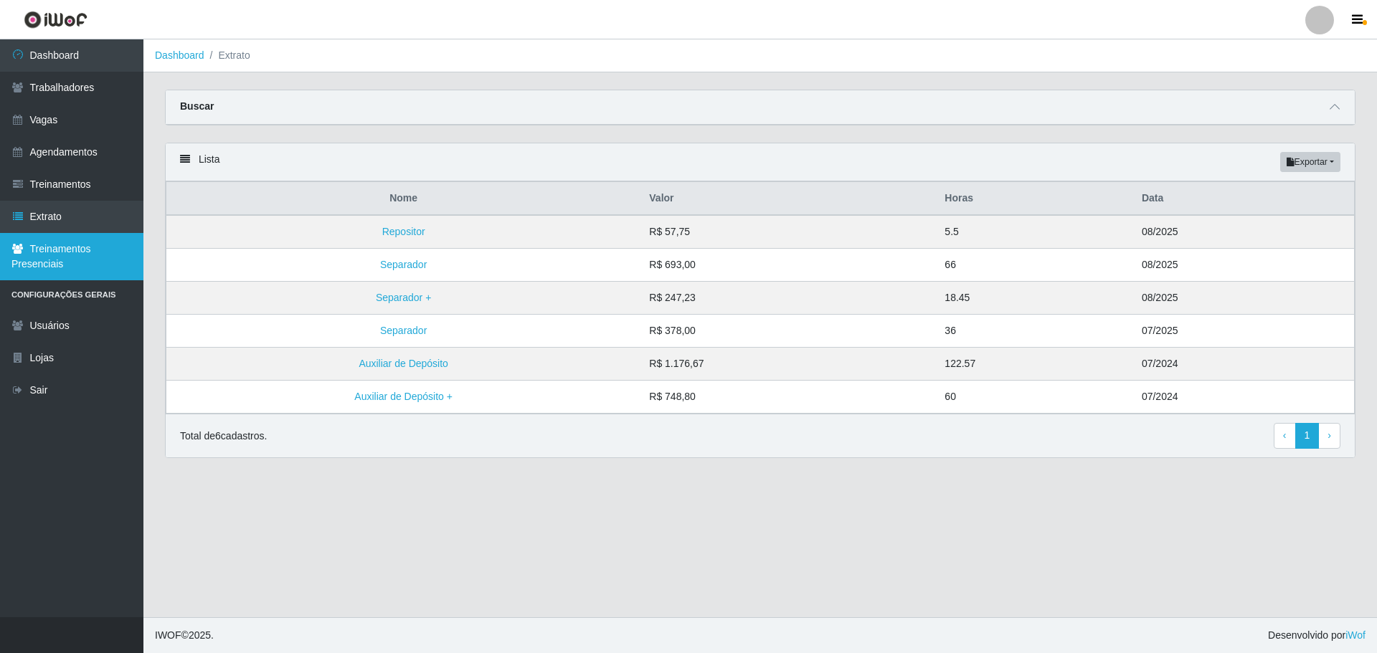
click at [66, 252] on link "Treinamentos Presenciais" at bounding box center [71, 256] width 143 height 47
click at [1333, 112] on icon at bounding box center [1335, 107] width 10 height 10
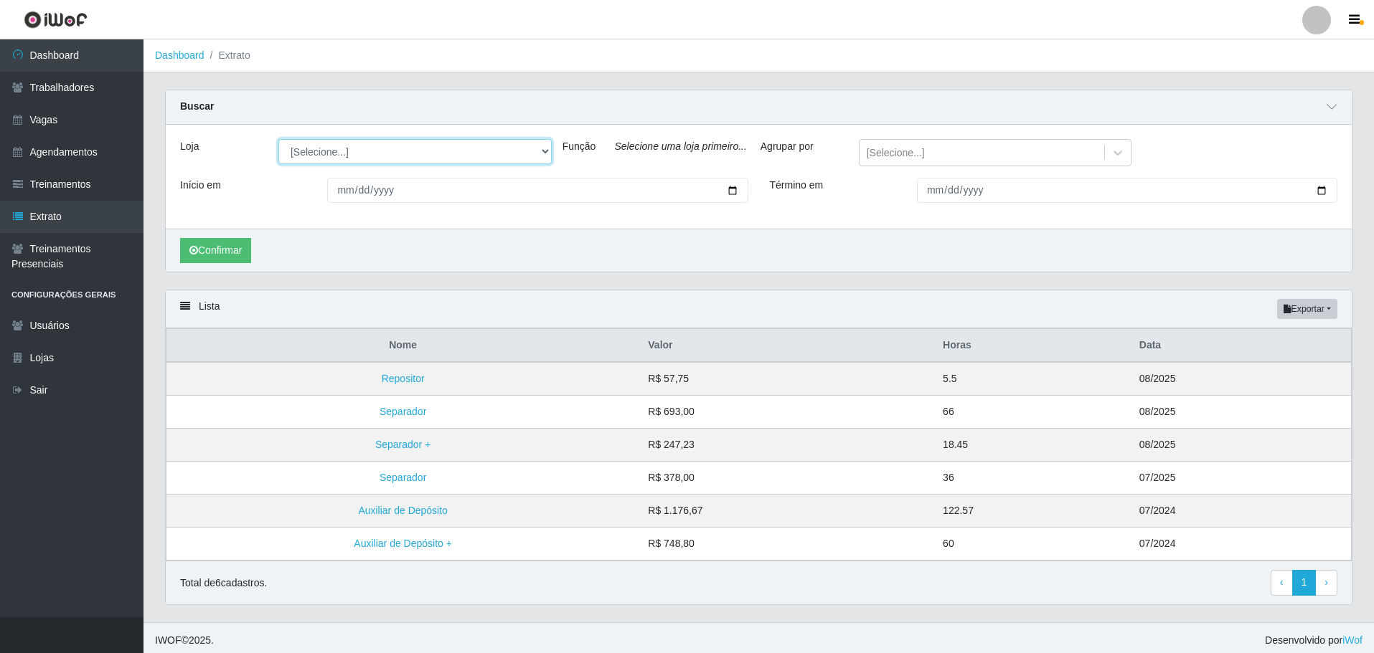
click at [345, 151] on select "[Selecione...] O ROSÁRIO ALIMENTOS" at bounding box center [414, 151] width 273 height 25
select select "349"
click at [278, 140] on select "[Selecione...] O ROSÁRIO ALIMENTOS" at bounding box center [414, 151] width 273 height 25
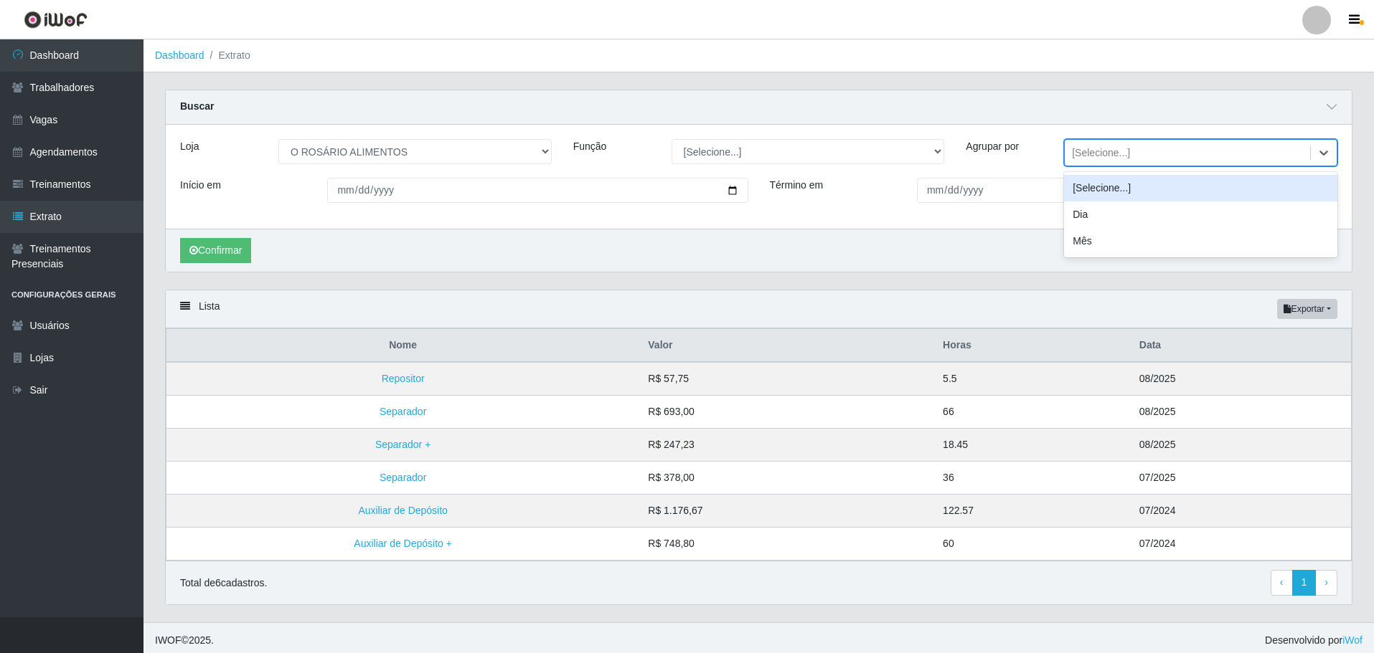
click at [1080, 143] on div "[Selecione...]" at bounding box center [1186, 153] width 245 height 24
click at [696, 148] on select "[Selecione...] Auxiliar de Depósito Auxiliar de Depósito + Auxiliar de Depósito…" at bounding box center [807, 151] width 273 height 25
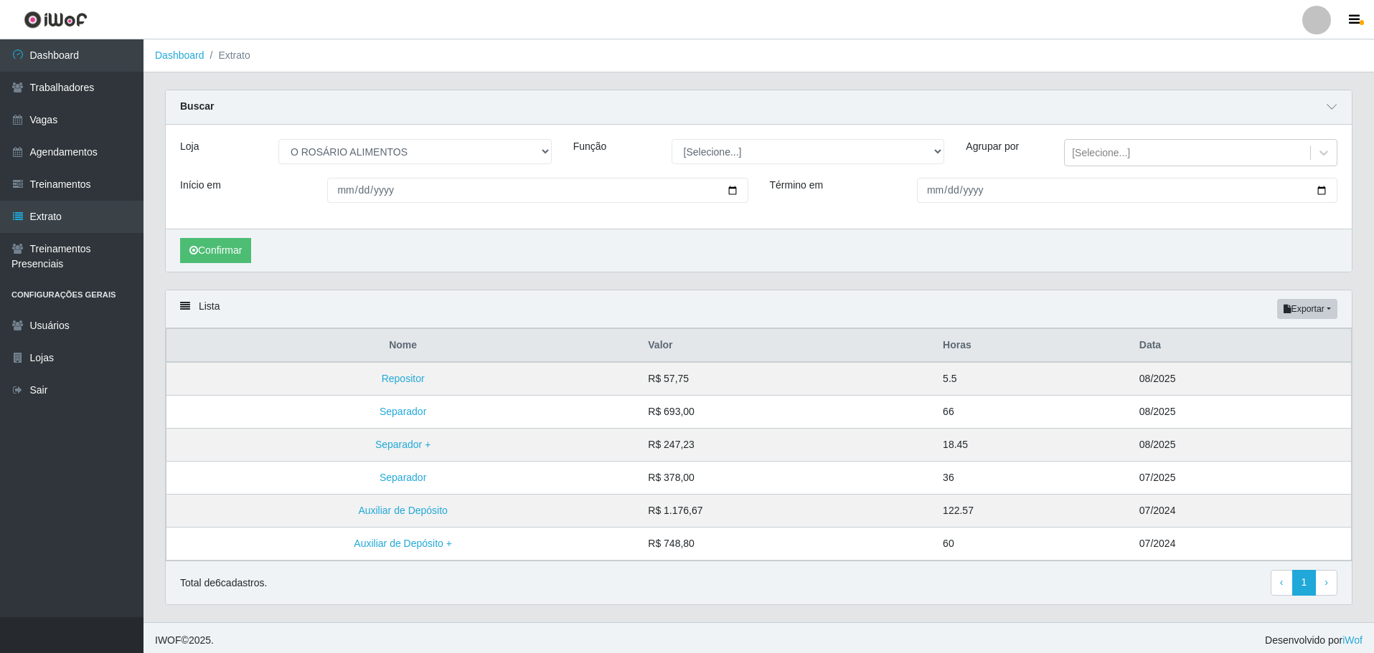
click at [701, 137] on div "Loja [Selecione...] O ROSÁRIO ALIMENTOS Função [Selecione...] Auxiliar de Depós…" at bounding box center [759, 177] width 1186 height 104
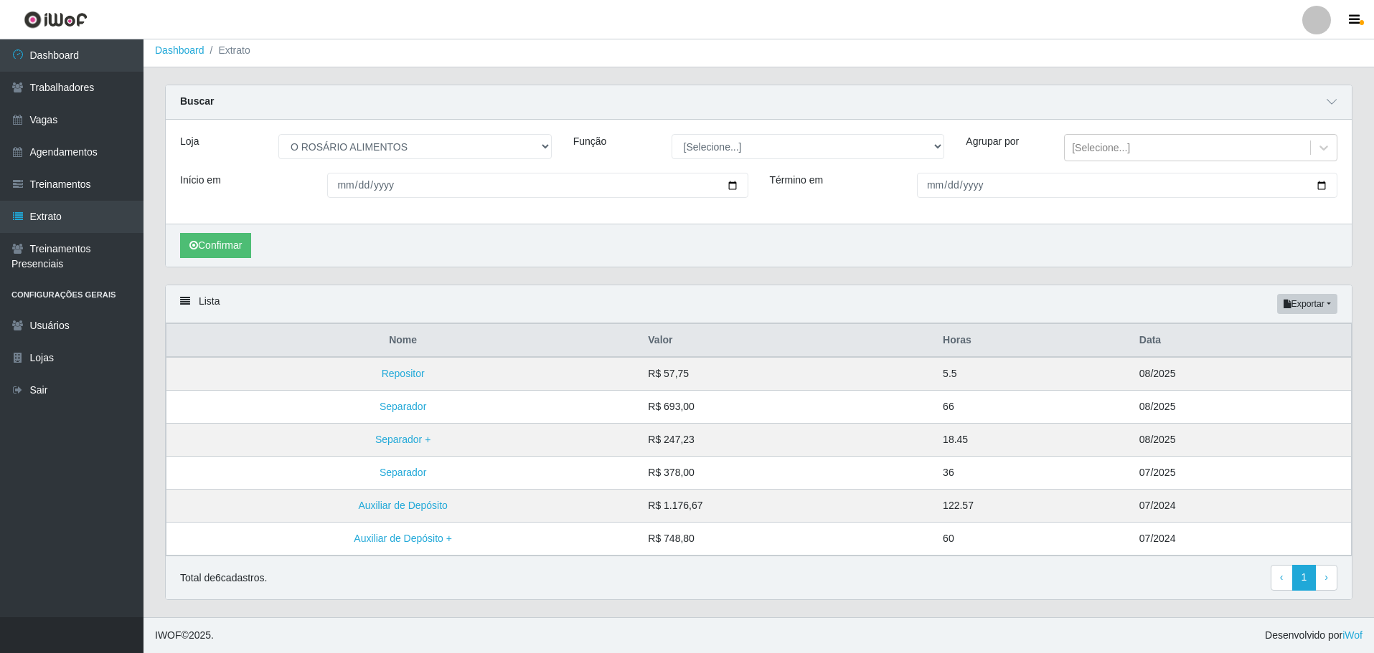
scroll to position [6, 0]
click at [75, 112] on link "Vagas" at bounding box center [71, 120] width 143 height 32
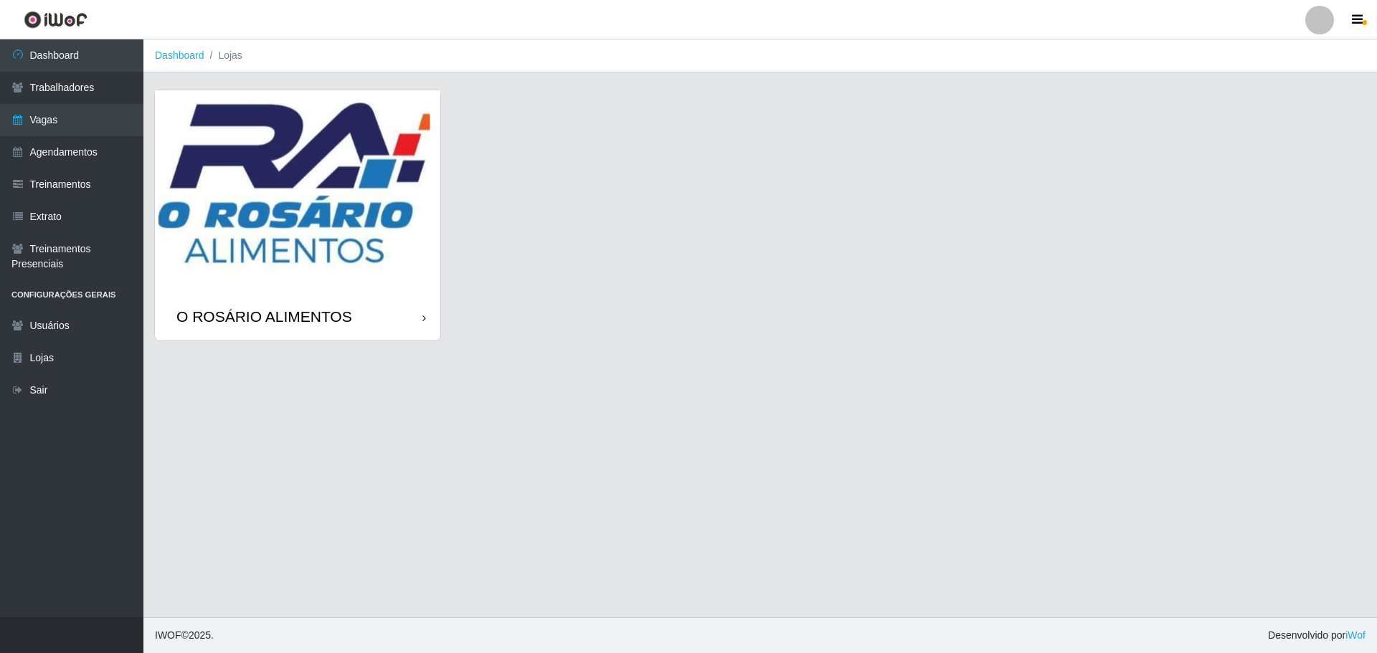
click at [247, 151] on img at bounding box center [297, 191] width 285 height 203
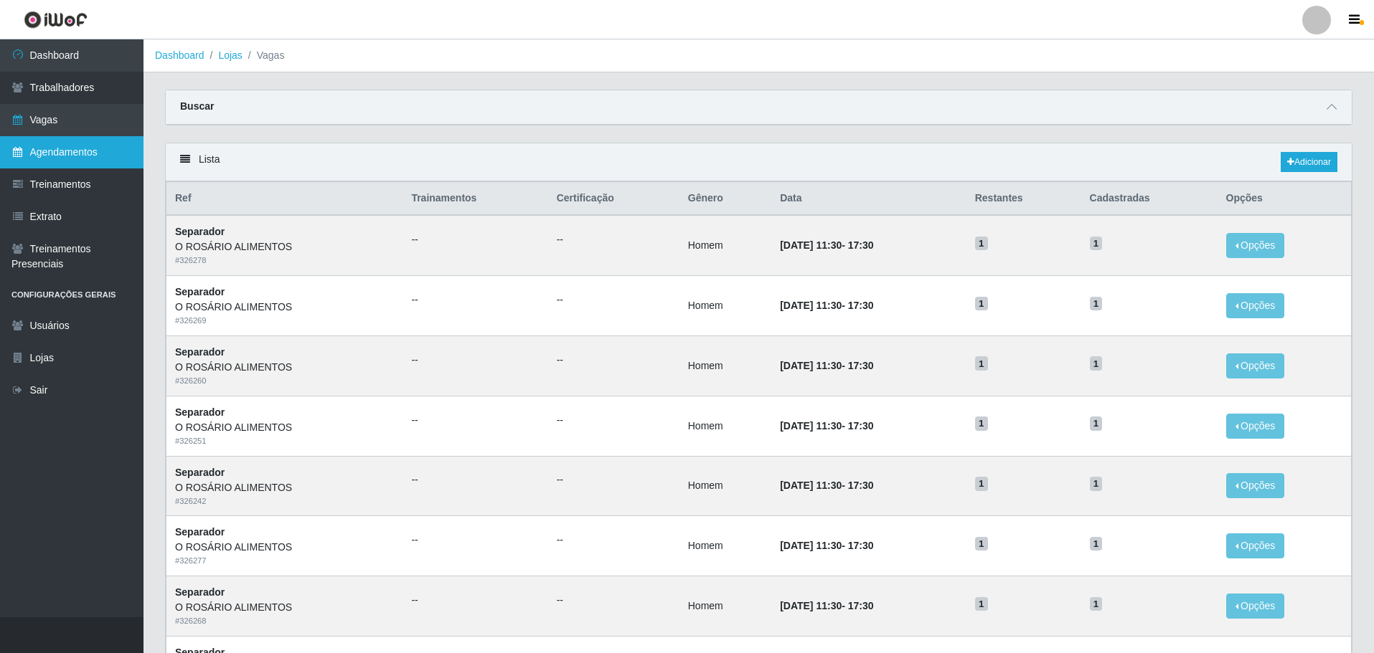
click at [100, 151] on link "Agendamentos" at bounding box center [71, 152] width 143 height 32
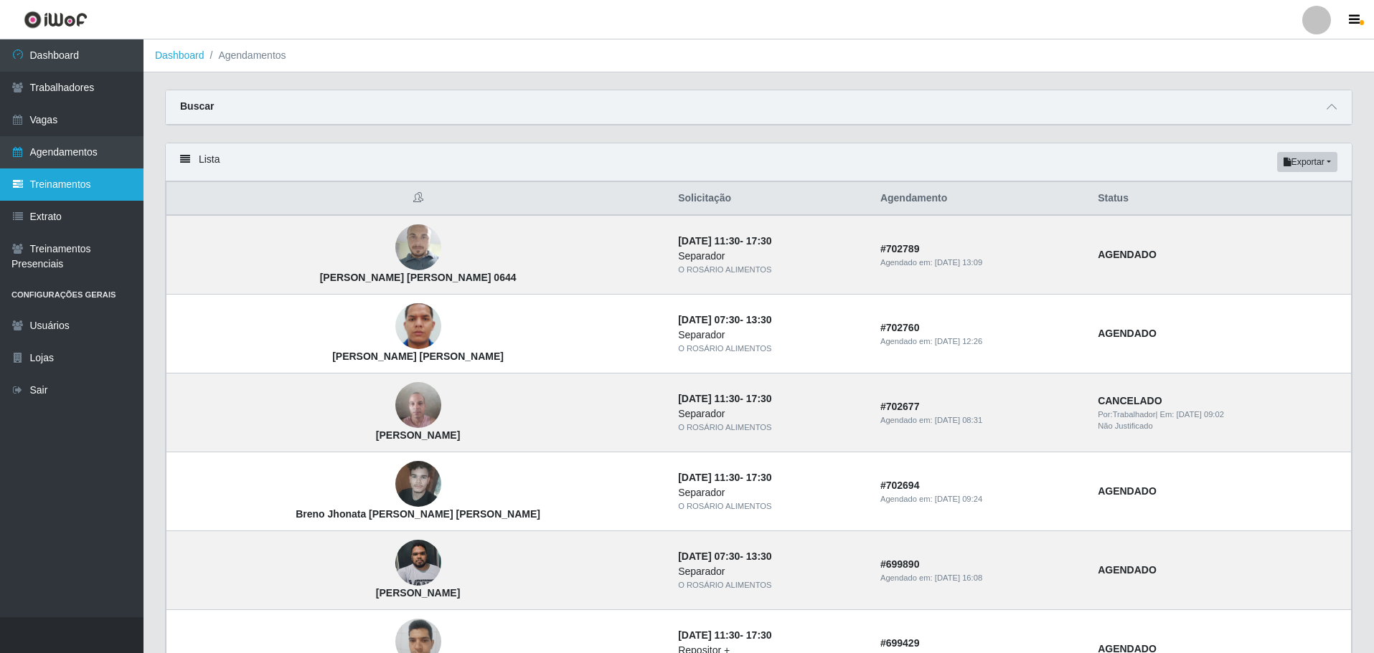
click at [31, 186] on link "Treinamentos" at bounding box center [71, 185] width 143 height 32
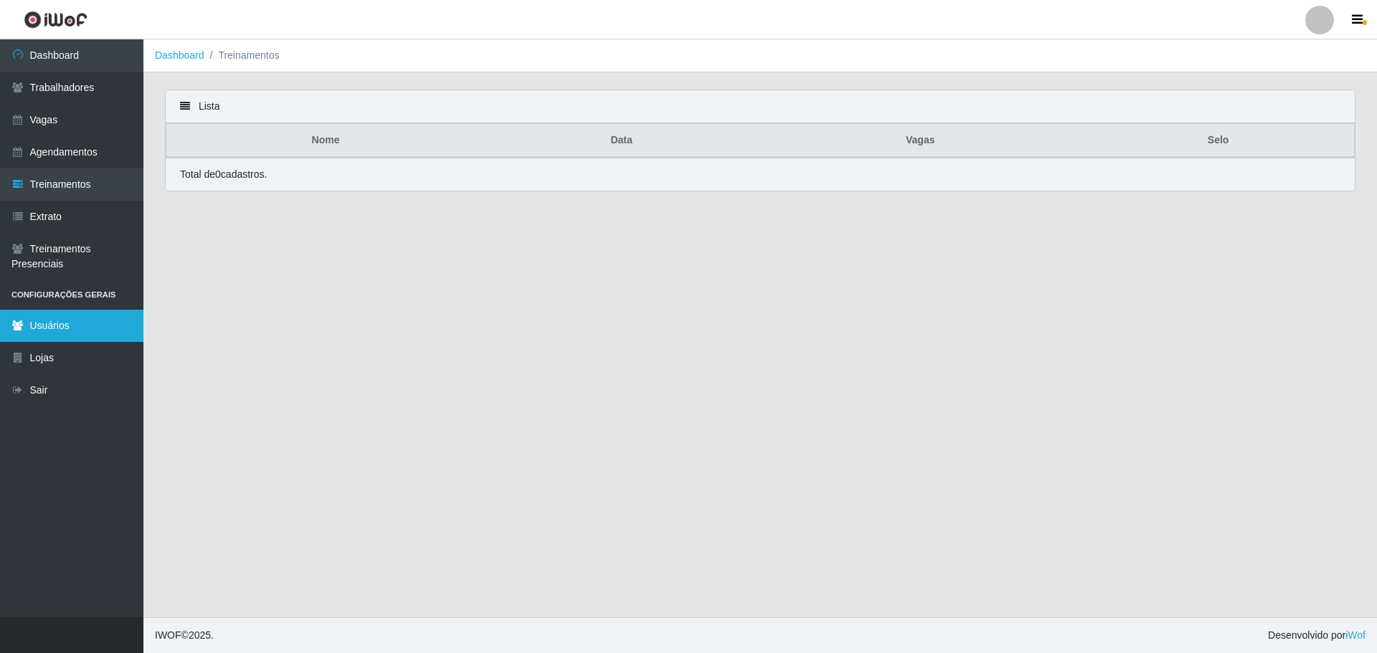
click at [96, 323] on link "Usuários" at bounding box center [71, 326] width 143 height 32
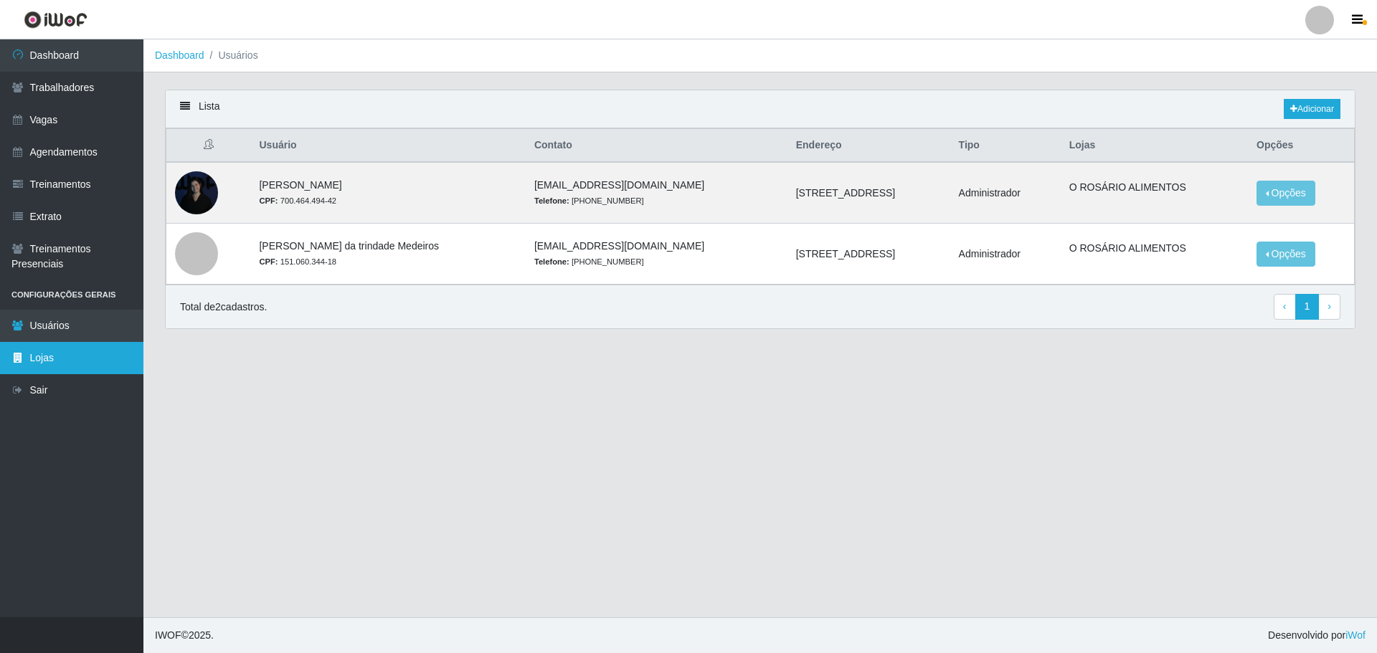
click at [33, 373] on link "Lojas" at bounding box center [71, 358] width 143 height 32
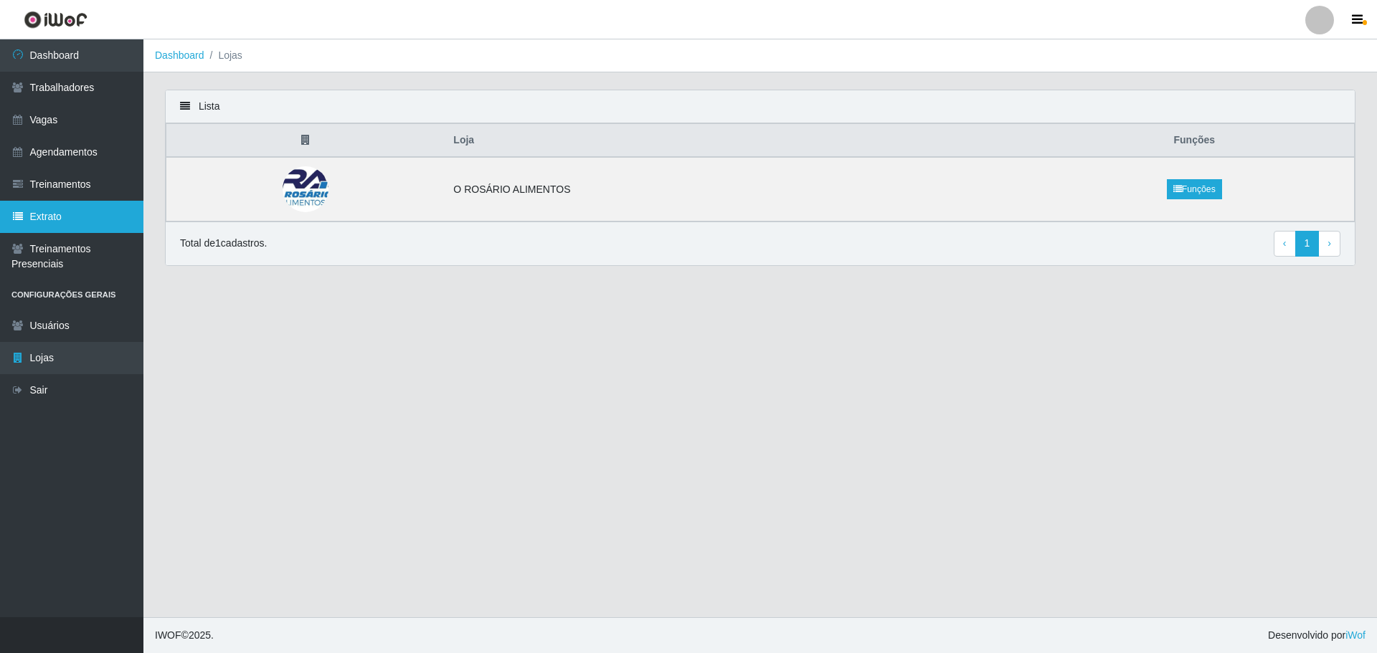
click at [78, 224] on link "Extrato" at bounding box center [71, 217] width 143 height 32
